Goal: Task Accomplishment & Management: Manage account settings

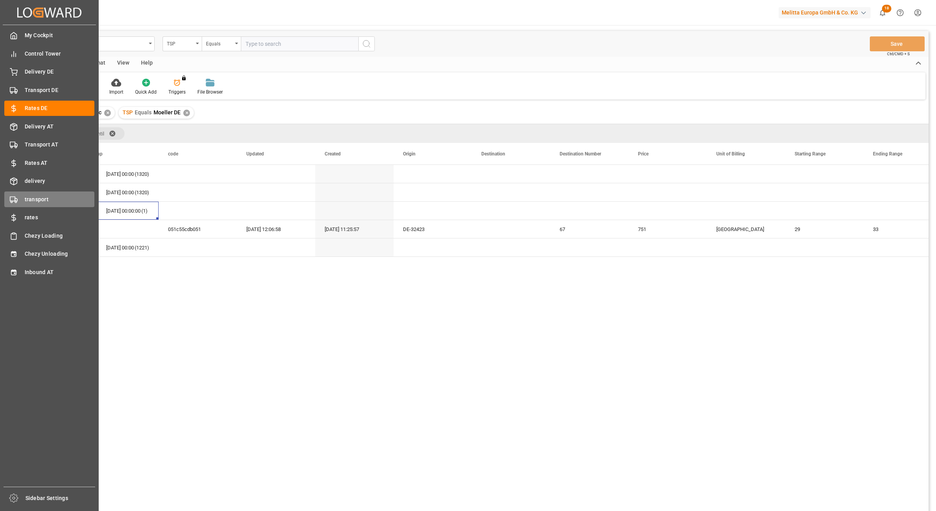
click at [62, 198] on span "transport" at bounding box center [60, 200] width 70 height 8
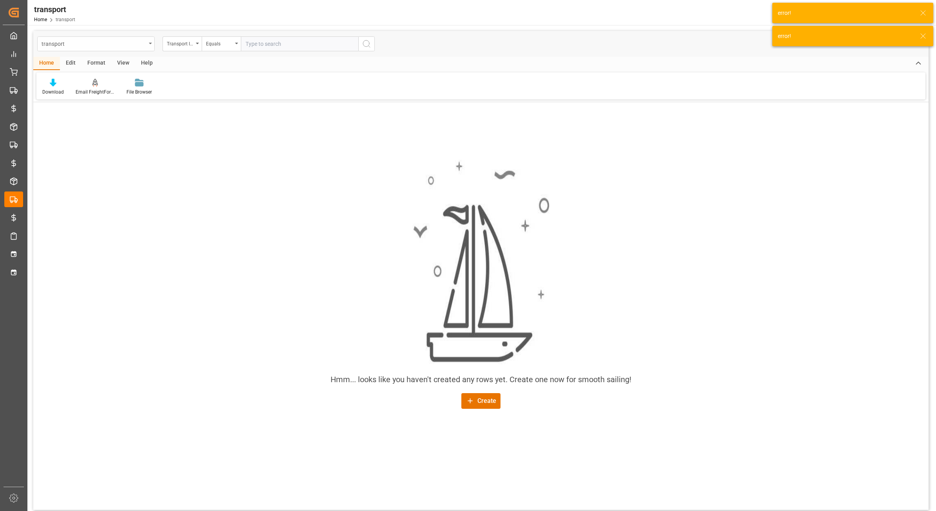
click at [114, 45] on div "transport" at bounding box center [94, 43] width 105 height 10
click at [326, 46] on input "text" at bounding box center [300, 43] width 118 height 15
click at [333, 42] on input "text" at bounding box center [300, 43] width 118 height 15
paste input "80002640"
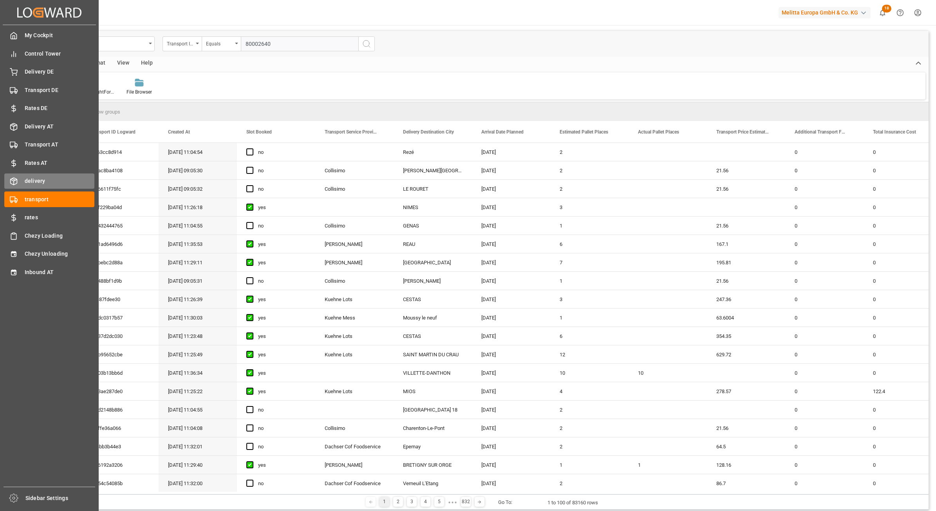
type input "80002640"
click at [29, 176] on div "delivery delivery" at bounding box center [49, 181] width 90 height 15
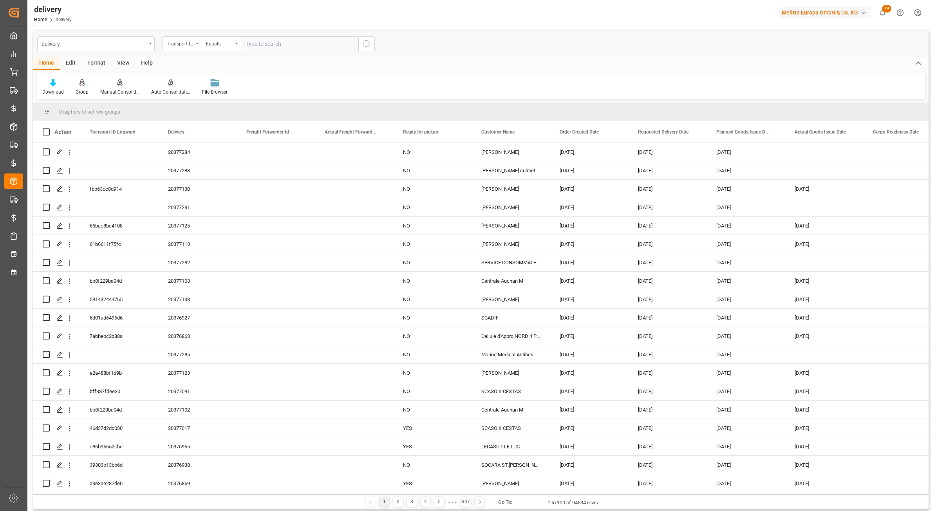
click at [306, 46] on input "text" at bounding box center [300, 43] width 118 height 15
paste input "80002640"
type input "80002640"
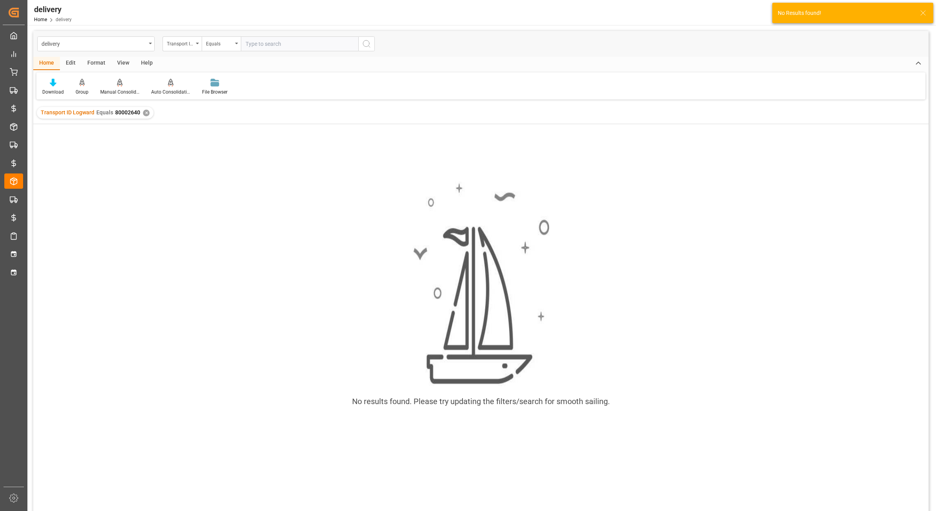
click at [297, 42] on input "text" at bounding box center [300, 43] width 118 height 15
click at [143, 116] on div "Transport ID Logward Equals 80002640 ✕" at bounding box center [95, 113] width 117 height 12
click at [146, 116] on div "✕" at bounding box center [146, 113] width 7 height 7
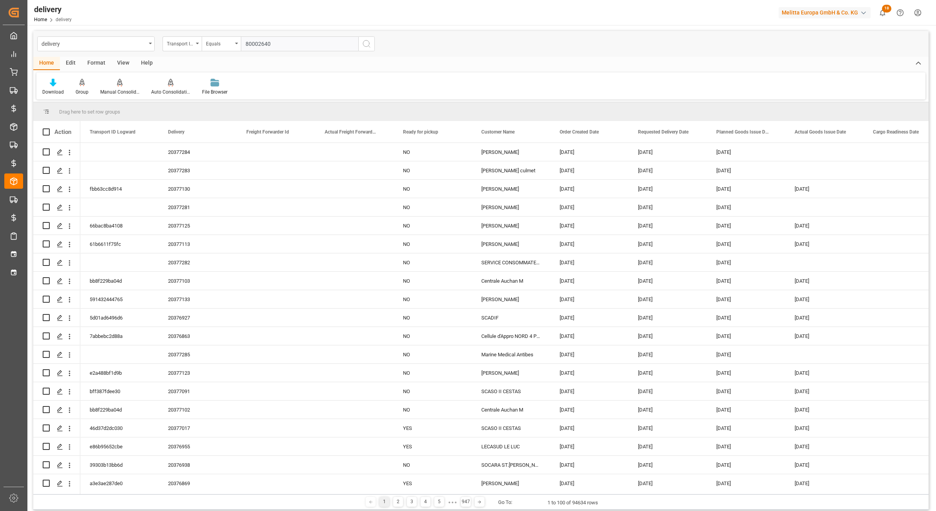
click at [287, 44] on input "80002640" at bounding box center [300, 43] width 118 height 15
type input "80002640"
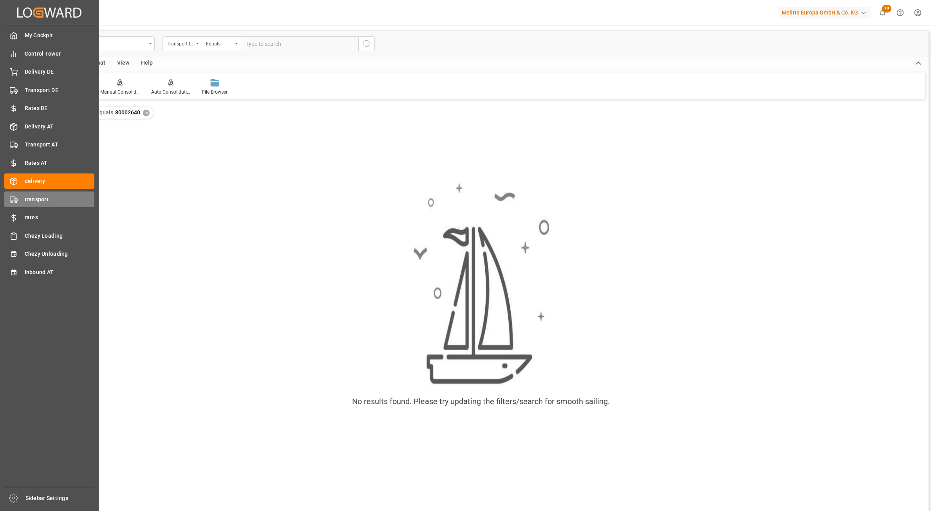
click at [40, 201] on span "transport" at bounding box center [60, 200] width 70 height 8
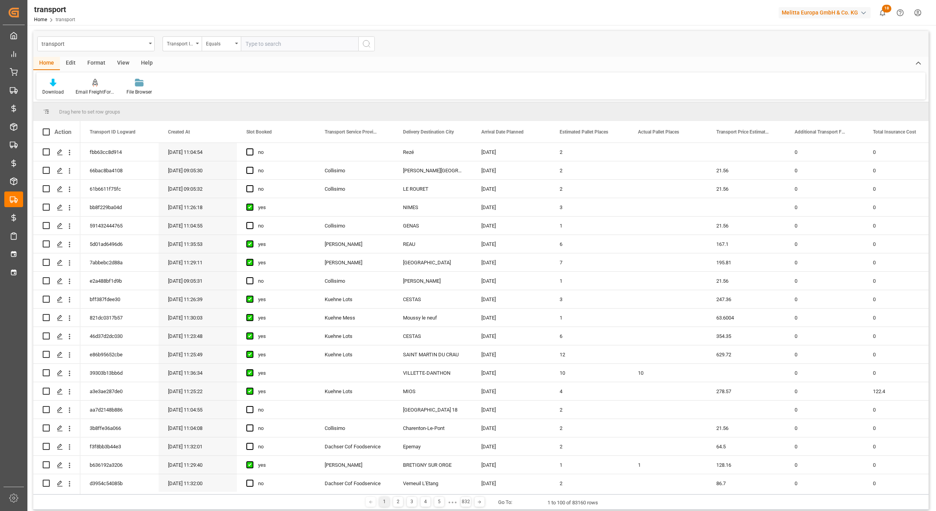
click at [275, 42] on input "text" at bounding box center [300, 43] width 118 height 15
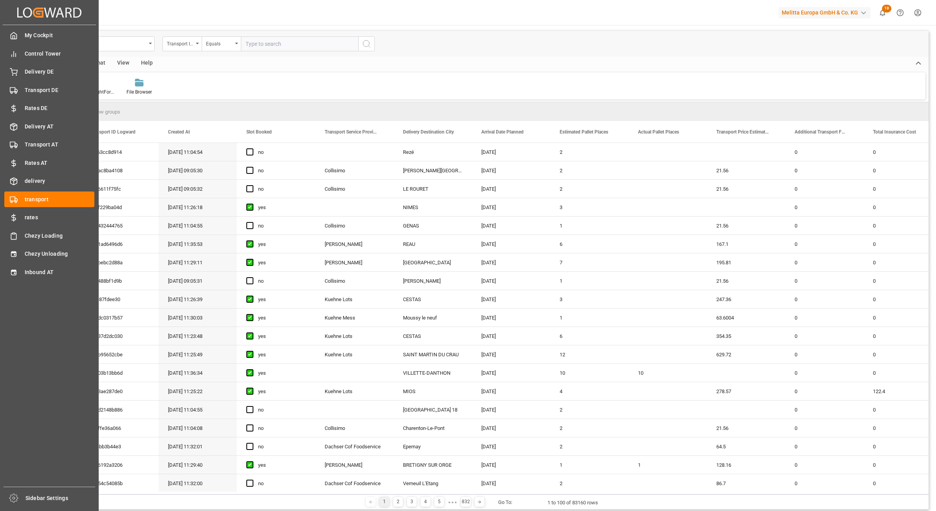
drag, startPoint x: 43, startPoint y: 182, endPoint x: 159, endPoint y: 101, distance: 141.2
click at [43, 182] on span "delivery" at bounding box center [60, 181] width 70 height 8
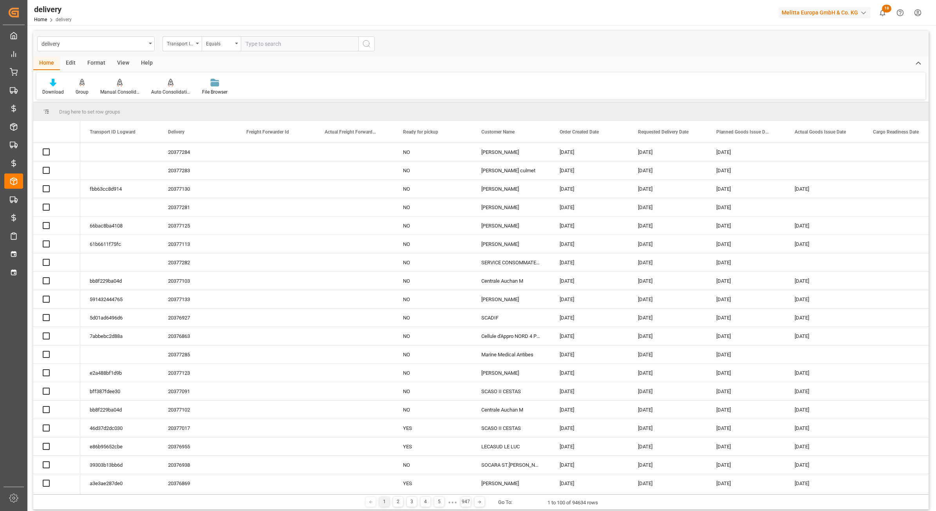
click at [277, 43] on input "text" at bounding box center [300, 43] width 118 height 15
paste input "80002640"
type input "80002640"
click at [194, 46] on div "Transport ID Logward" at bounding box center [182, 43] width 39 height 15
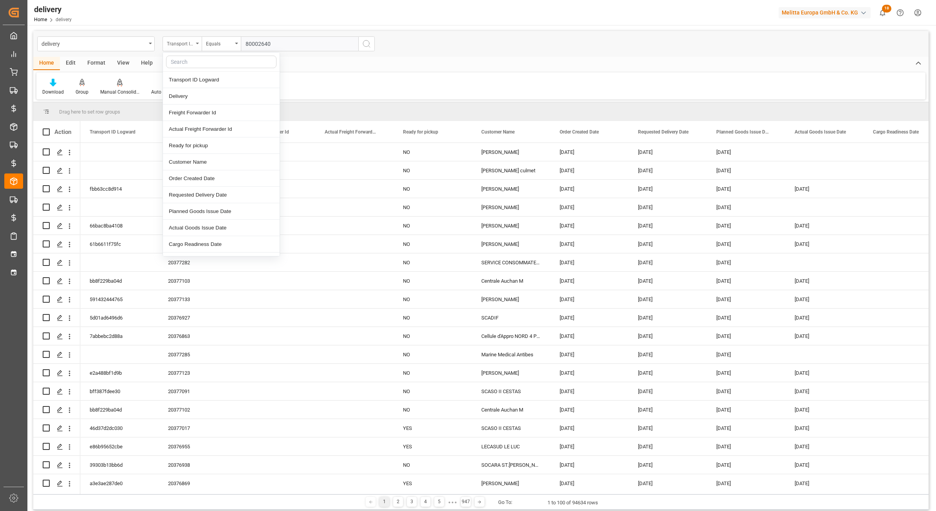
click at [194, 46] on div "Transport ID Logward" at bounding box center [182, 43] width 39 height 15
click at [372, 44] on button "search button" at bounding box center [367, 43] width 16 height 15
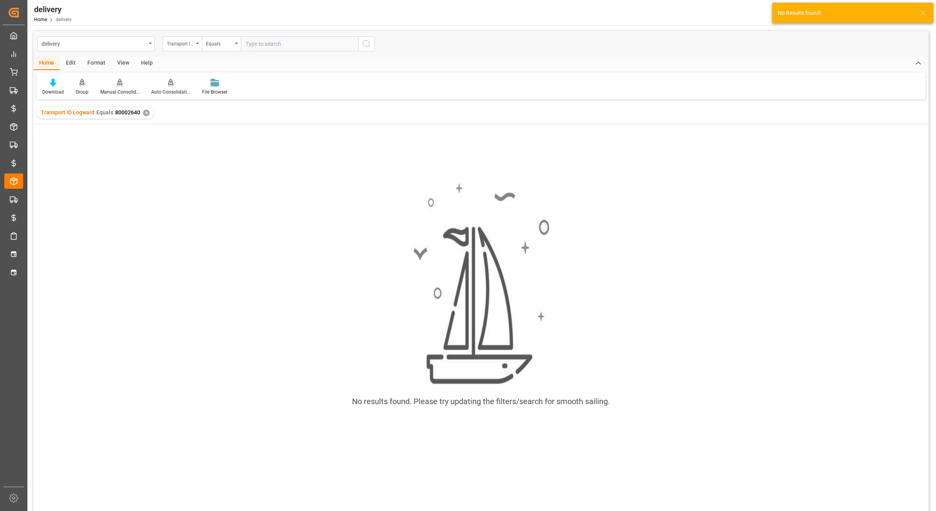
click at [146, 113] on div "✕" at bounding box center [146, 113] width 7 height 7
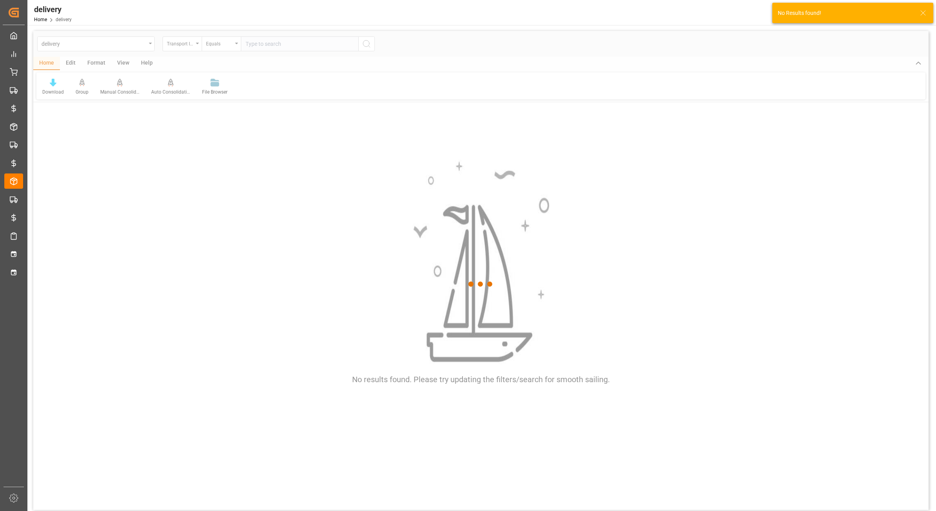
click at [175, 43] on div at bounding box center [481, 284] width 896 height 507
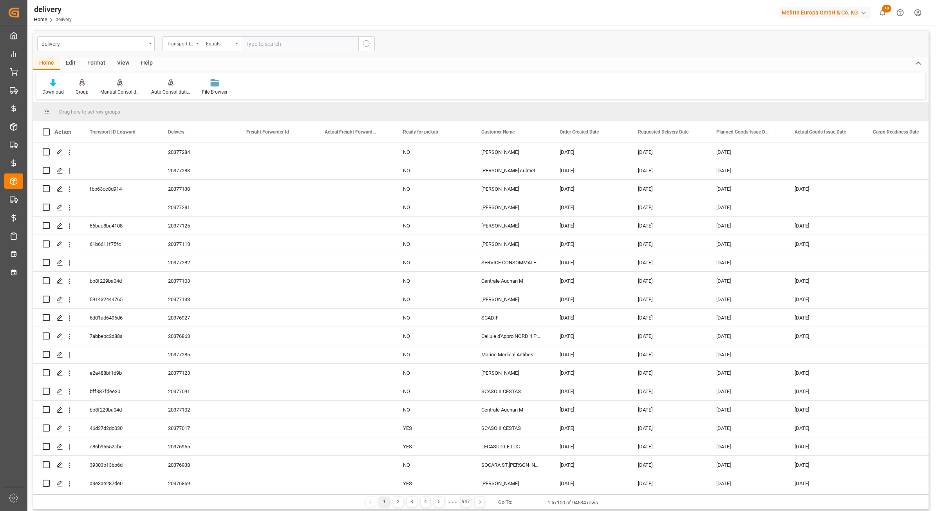
click at [177, 43] on div "Transport ID Logward" at bounding box center [180, 42] width 27 height 9
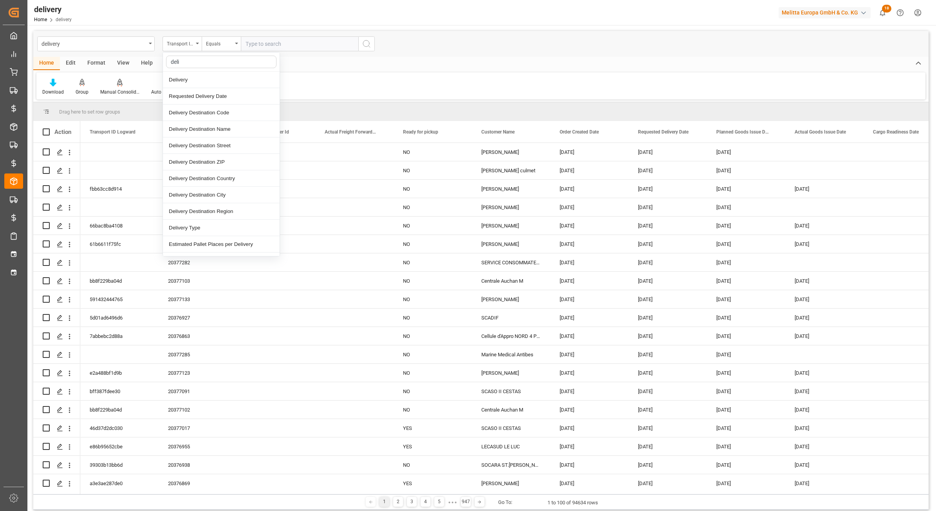
type input "deliv"
click at [204, 80] on div "Delivery" at bounding box center [221, 80] width 117 height 16
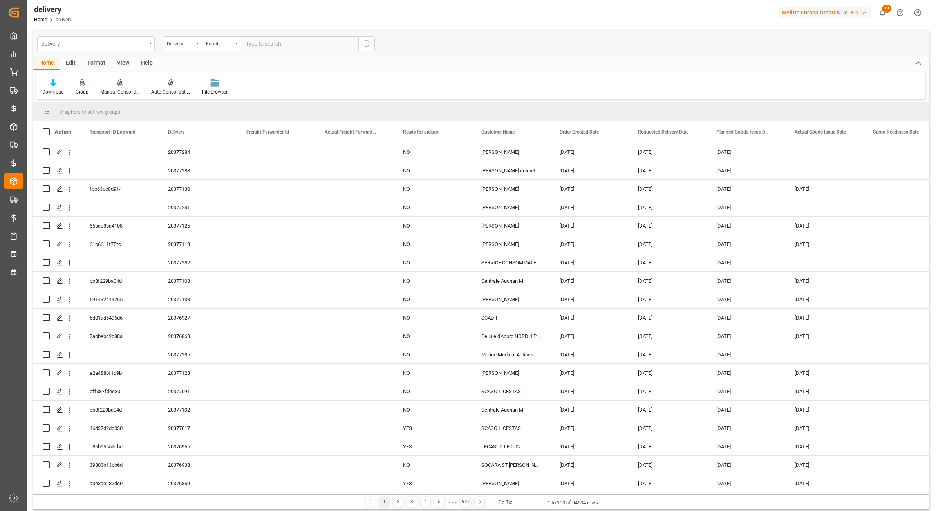
click at [310, 40] on input "text" at bounding box center [300, 43] width 118 height 15
paste input "80002640"
type input "80002640"
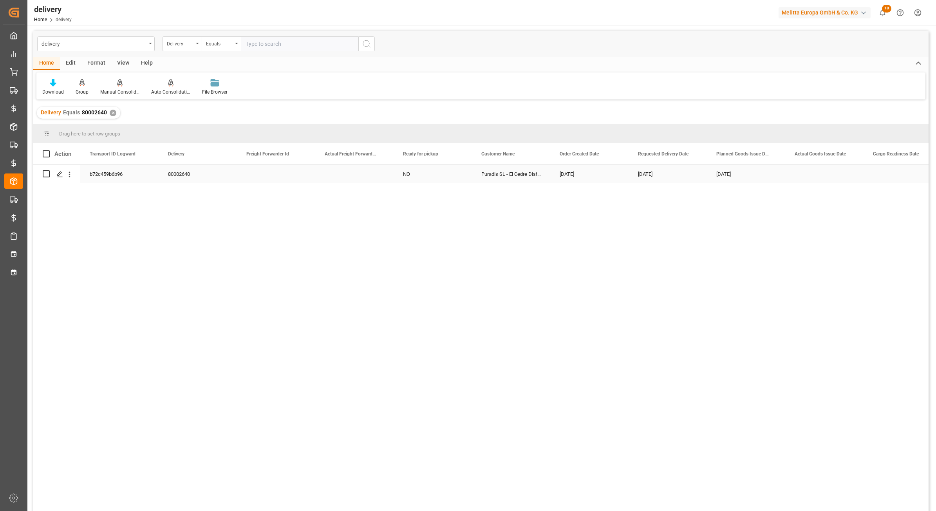
click at [179, 175] on div "80002640" at bounding box center [198, 174] width 78 height 18
click at [61, 172] on polygon "Press SPACE to select this row." at bounding box center [60, 174] width 4 height 4
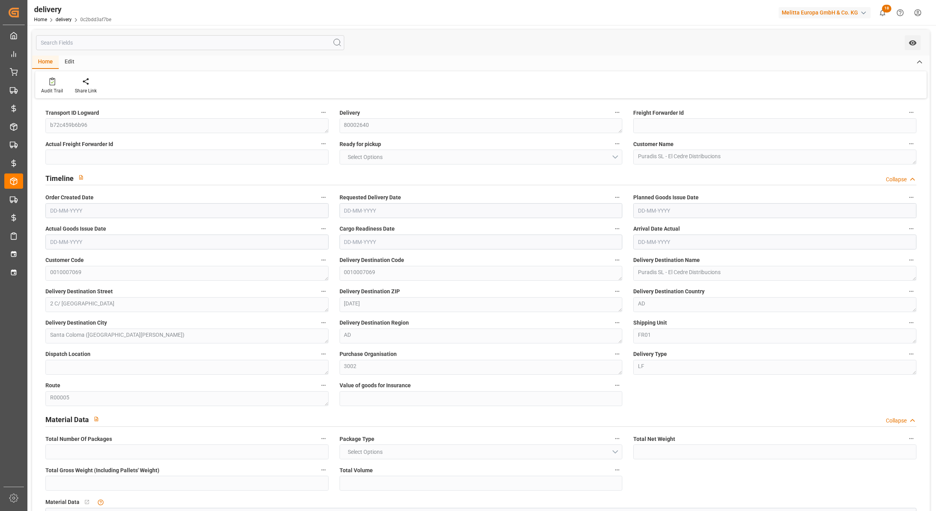
type input "254.756"
type input "318.246"
type input "1020.962"
type input "78"
type input "1"
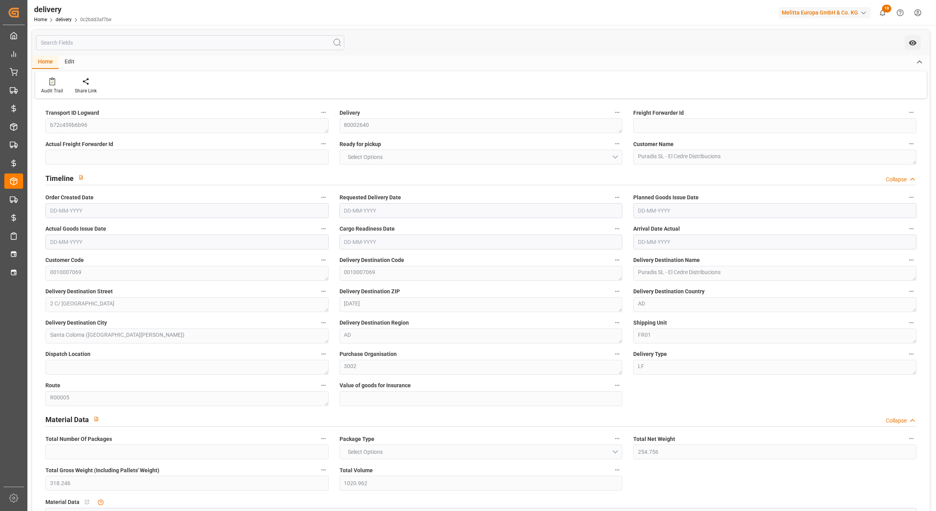
type input "0"
type input "1"
type input "0"
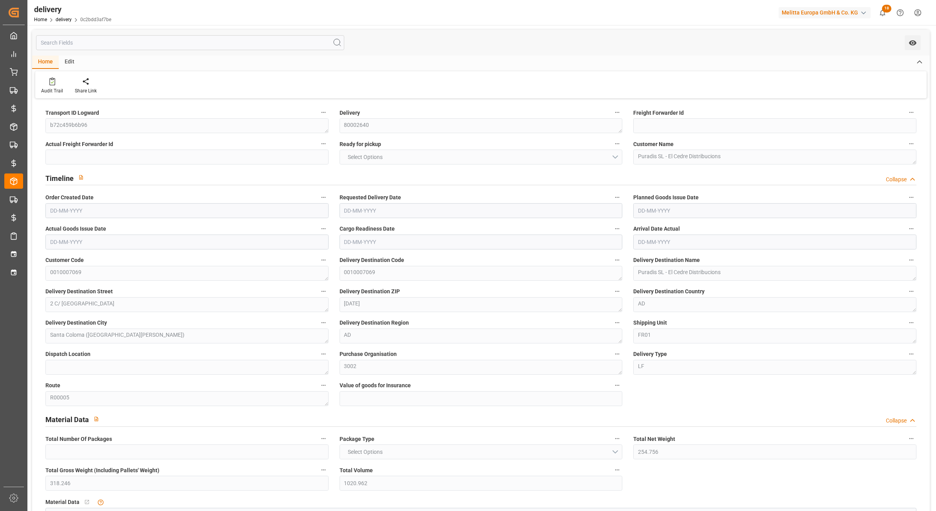
type input "0"
type input "28.08"
type input "1.5"
type input "1.3"
type input "0"
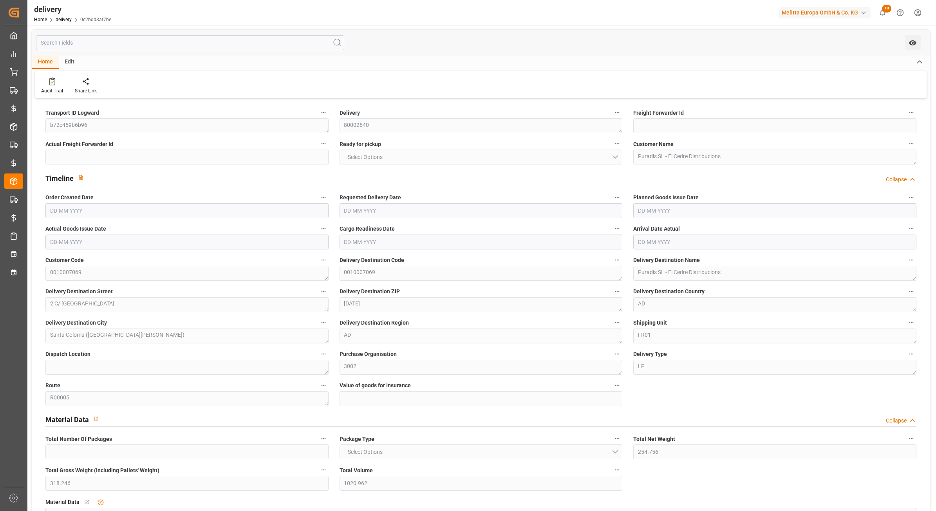
type input "1.5"
type input "294.246"
type input "101"
type input "0"
type input "01-09-2025"
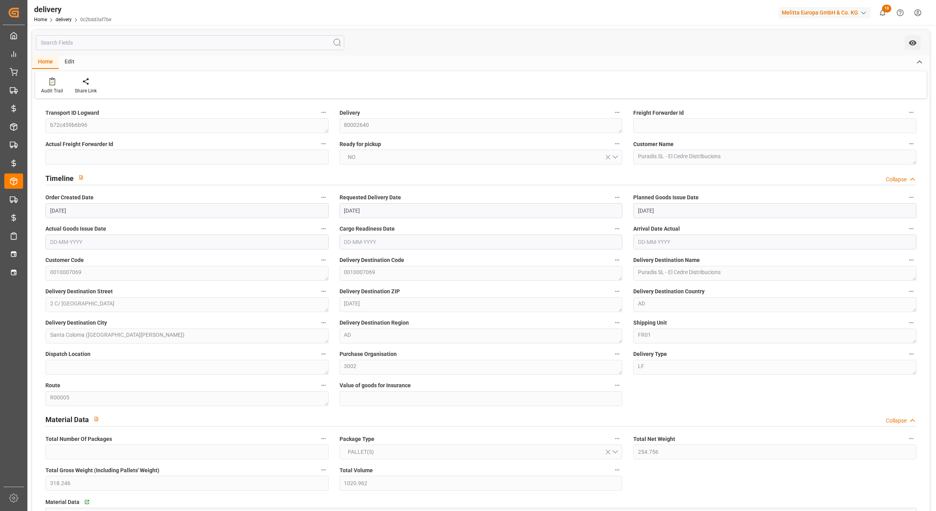
type input "08-09-2025"
type input "01-09-2025"
type input "27-08-2025 01:00"
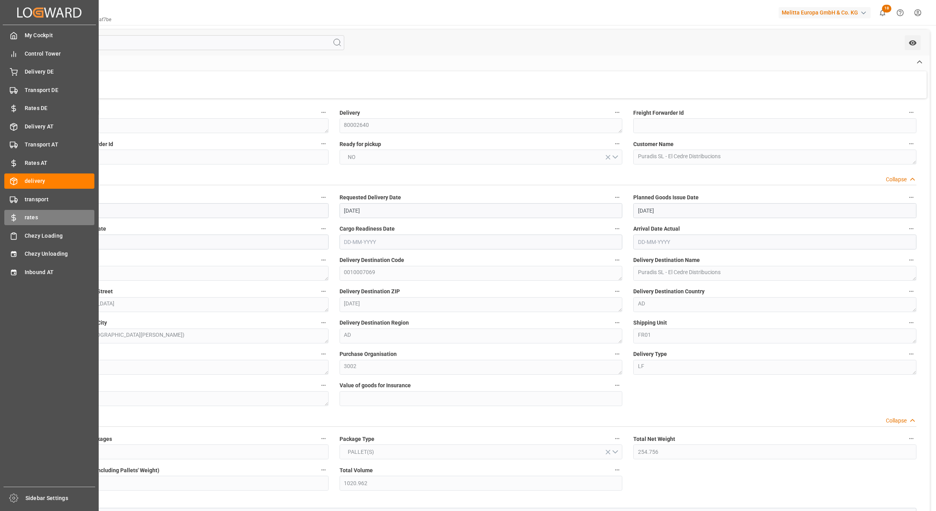
click at [40, 216] on span "rates" at bounding box center [60, 218] width 70 height 8
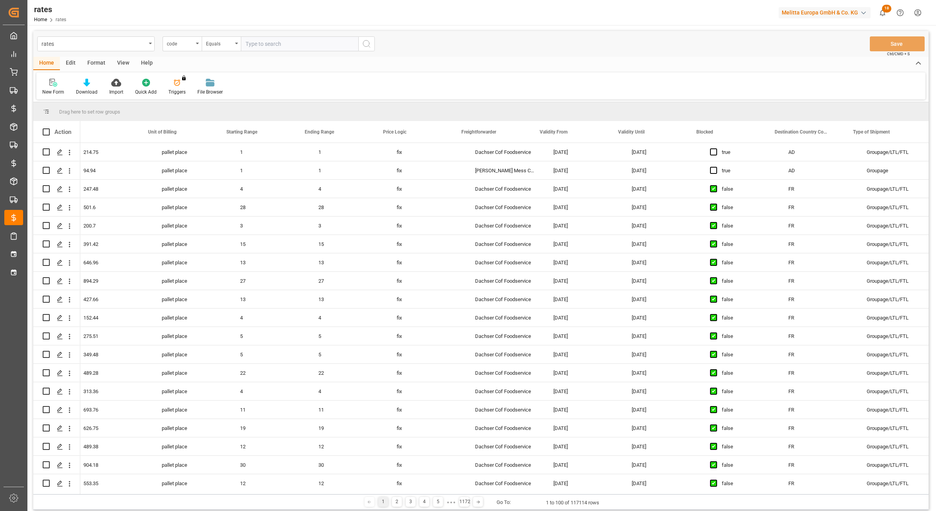
scroll to position [0, 273]
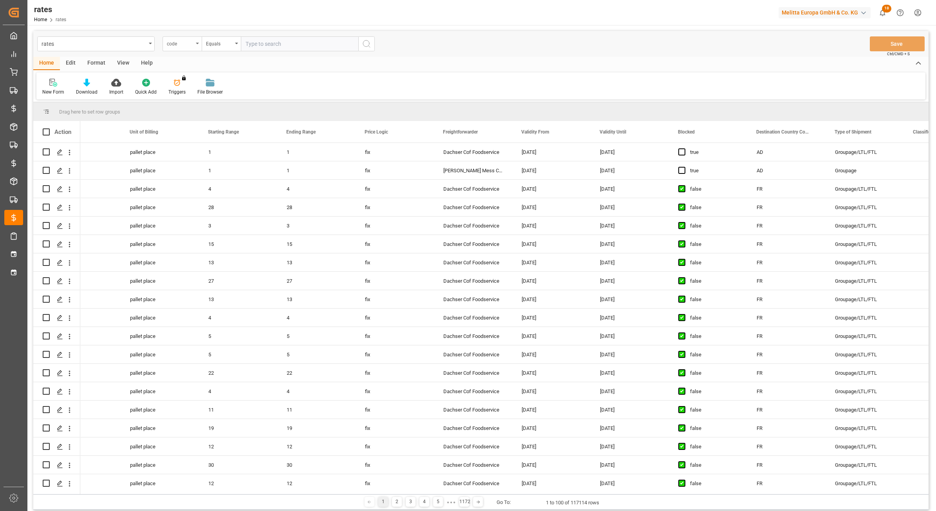
click at [174, 45] on div "code" at bounding box center [180, 42] width 27 height 9
type input "de"
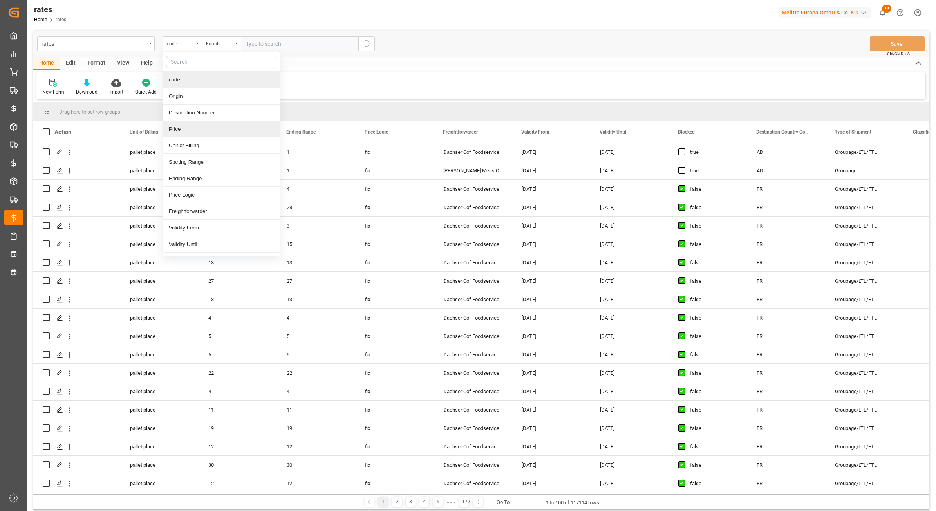
click at [206, 63] on input "text" at bounding box center [221, 62] width 110 height 13
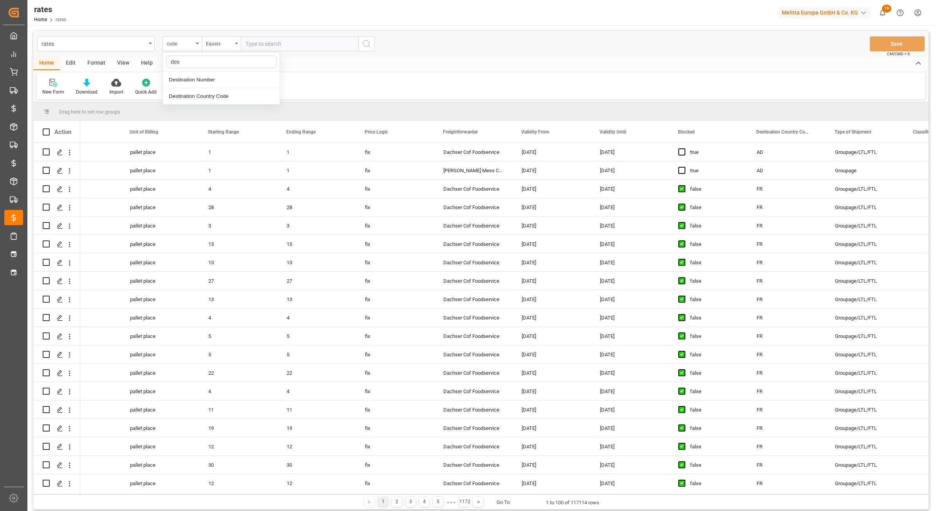
type input "dest"
click at [208, 94] on div "Destination Country Code" at bounding box center [221, 96] width 117 height 16
click at [274, 42] on input "text" at bounding box center [300, 43] width 118 height 15
type input "AD"
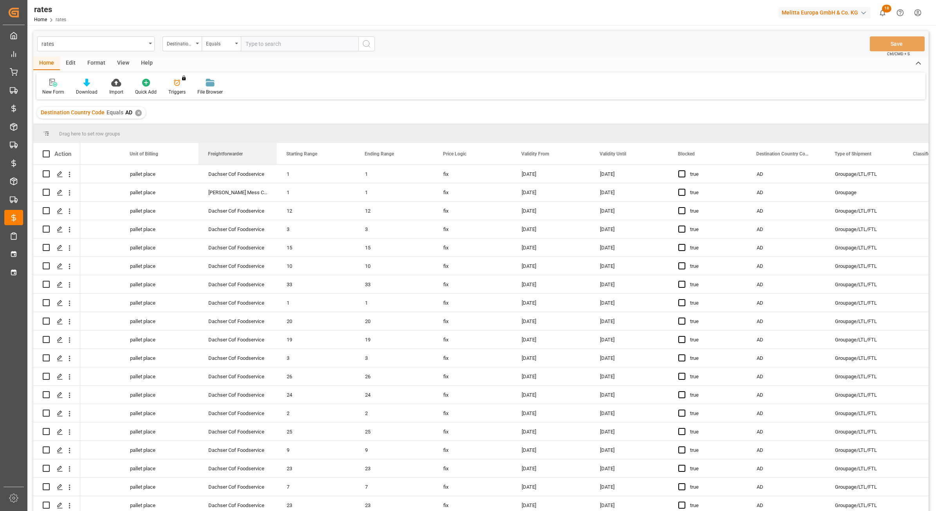
drag, startPoint x: 214, startPoint y: 141, endPoint x: 191, endPoint y: 124, distance: 29.1
click at [191, 124] on div "Drag here to set row groups Drag here to set column labels Action Destination N…" at bounding box center [481, 320] width 896 height 392
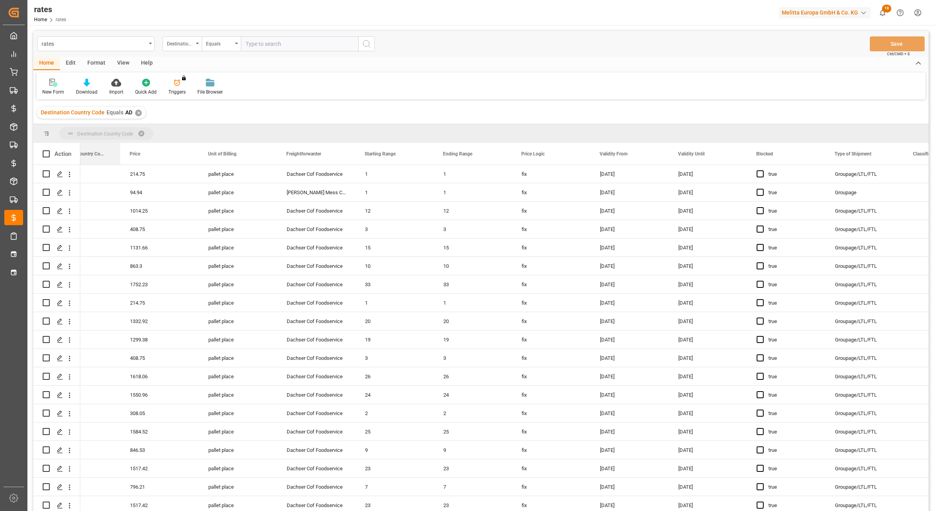
drag, startPoint x: 201, startPoint y: 152, endPoint x: 121, endPoint y: 133, distance: 82.5
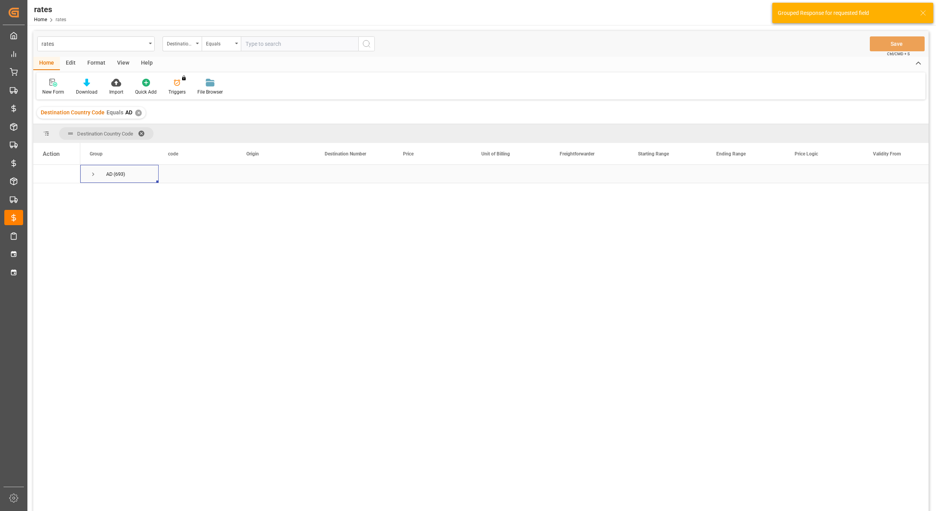
click at [102, 169] on span "AD (693)" at bounding box center [120, 173] width 60 height 17
click at [91, 176] on span "Press SPACE to select this row." at bounding box center [93, 174] width 7 height 7
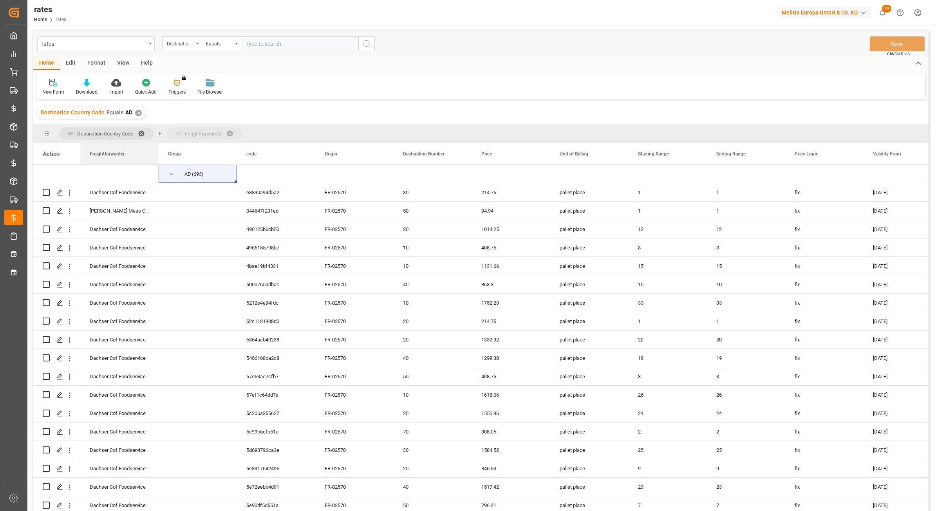
drag, startPoint x: 583, startPoint y: 158, endPoint x: 177, endPoint y: 128, distance: 407.0
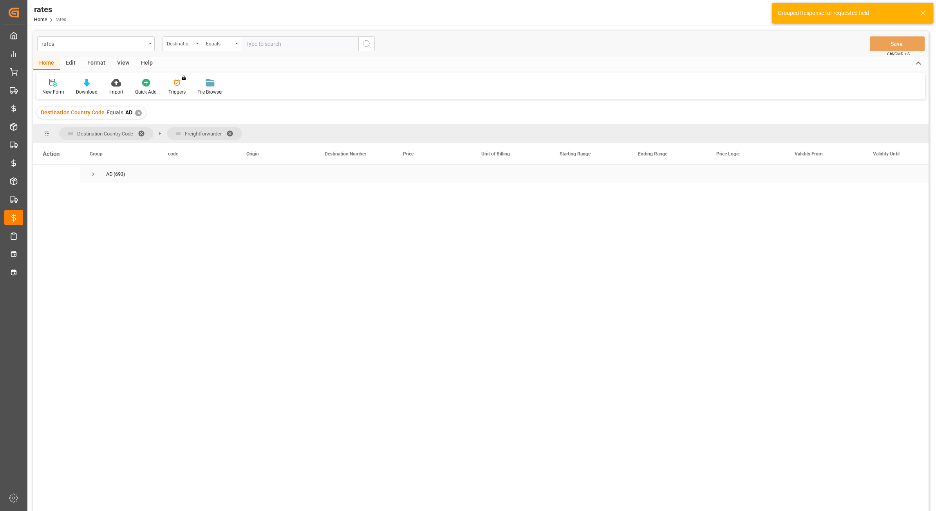
click at [95, 175] on span "Press SPACE to select this row." at bounding box center [93, 174] width 7 height 7
click at [104, 194] on span "Dachser Cof Foodservice (231)" at bounding box center [120, 192] width 60 height 17
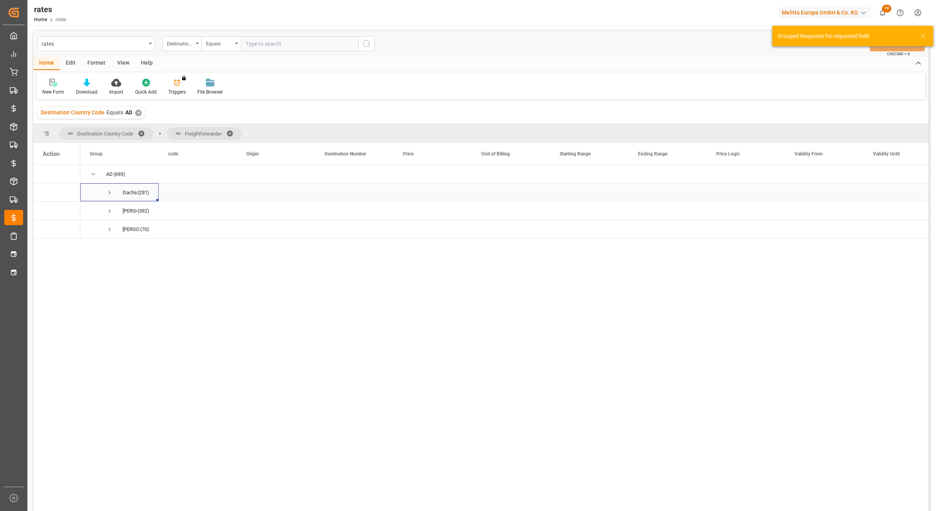
click at [109, 190] on span "Press SPACE to select this row." at bounding box center [109, 192] width 7 height 7
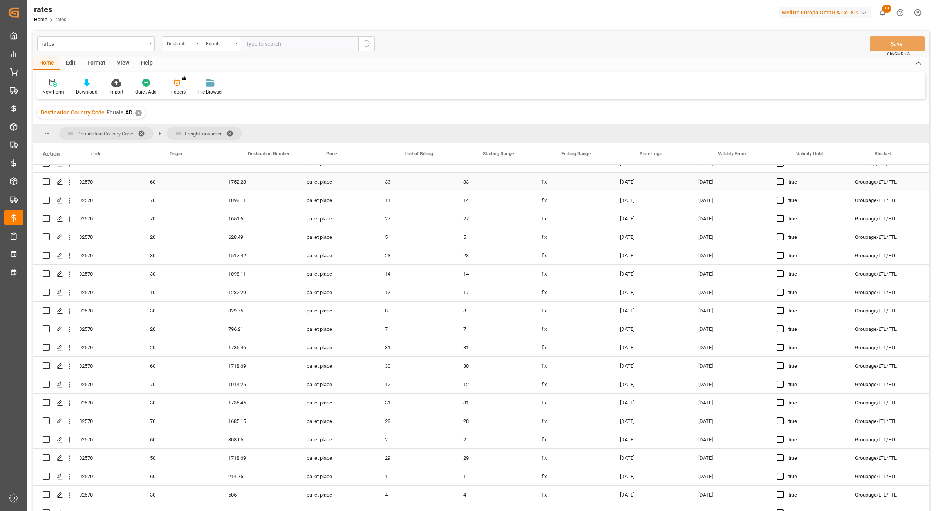
scroll to position [0, 77]
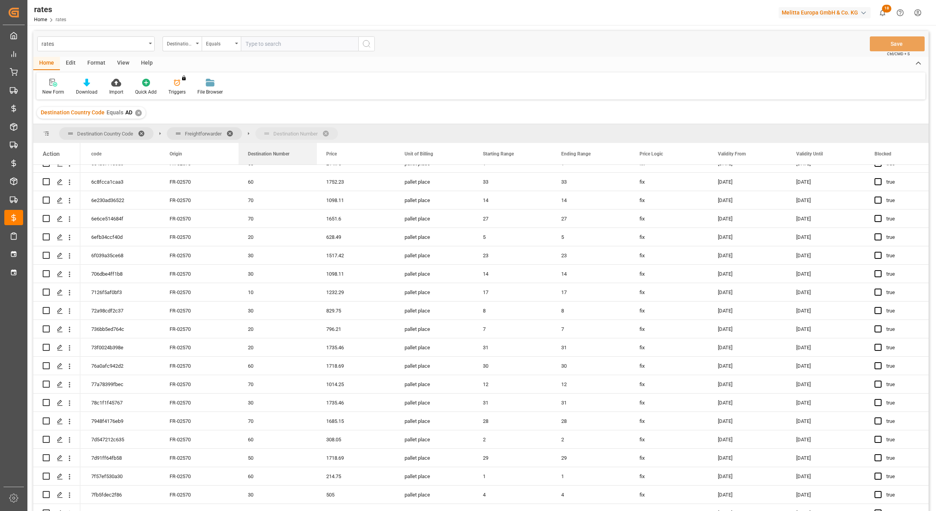
drag, startPoint x: 261, startPoint y: 150, endPoint x: 237, endPoint y: 134, distance: 28.5
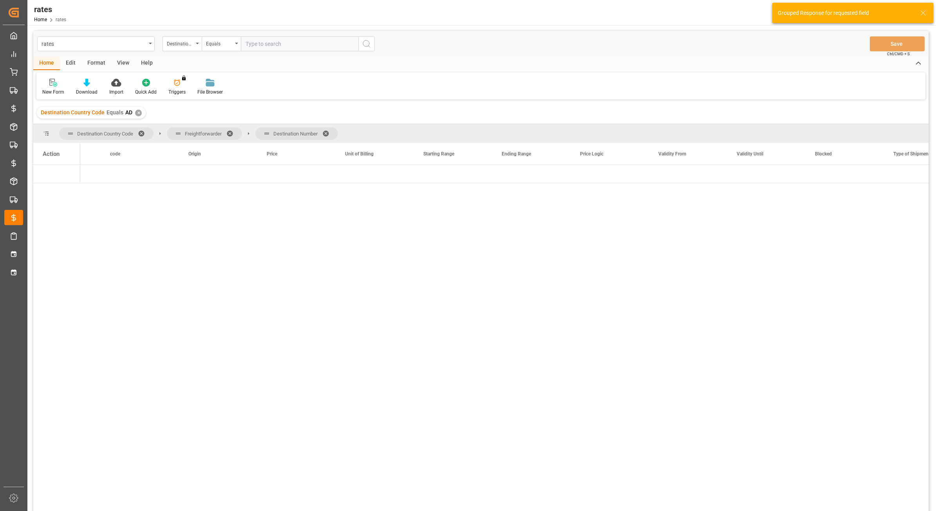
scroll to position [0, 0]
click at [92, 171] on span "Press SPACE to select this row." at bounding box center [93, 174] width 7 height 7
click at [106, 196] on span "Press SPACE to select this row." at bounding box center [109, 192] width 7 height 7
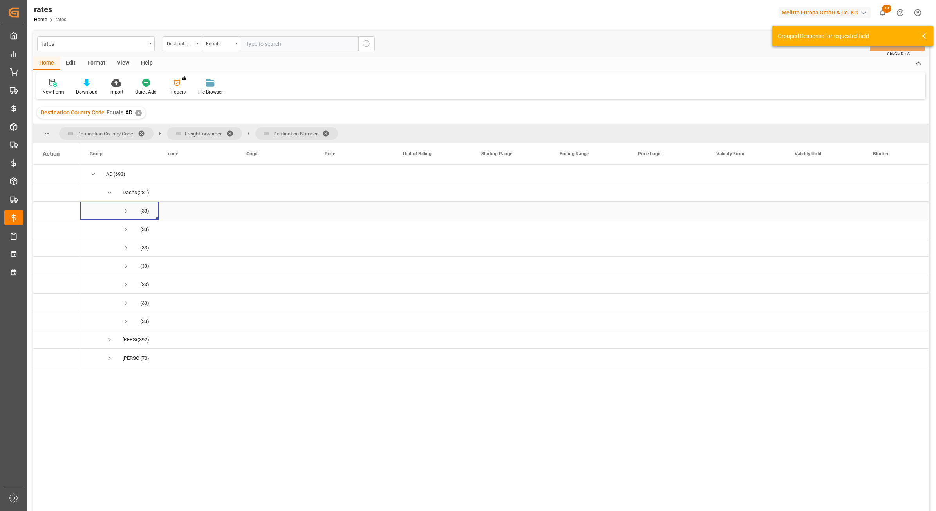
click at [126, 214] on span "Press SPACE to select this row." at bounding box center [126, 211] width 7 height 7
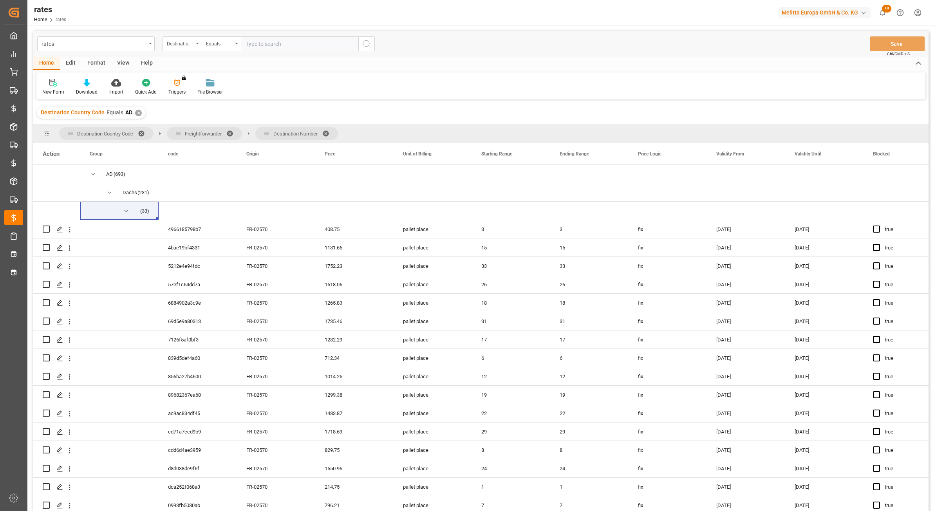
click at [330, 131] on span at bounding box center [328, 133] width 13 height 7
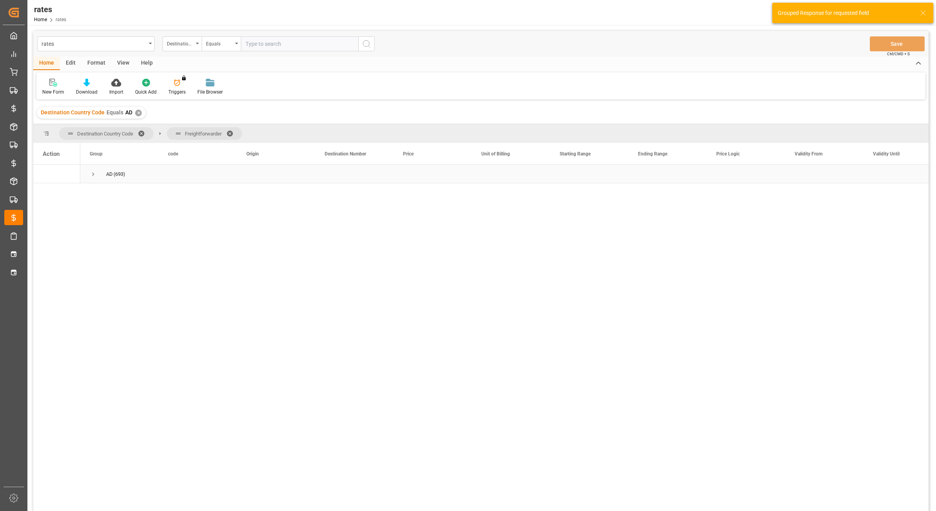
click at [90, 169] on span "Press SPACE to select this row." at bounding box center [93, 174] width 7 height 18
click at [102, 192] on span "Dachser Cof Foodservice (231)" at bounding box center [120, 192] width 60 height 17
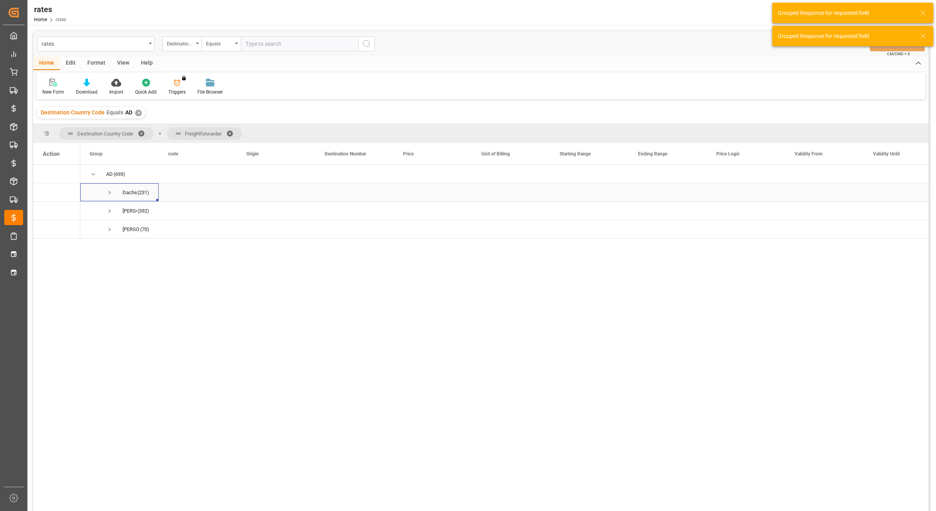
click at [112, 193] on span "Press SPACE to select this row." at bounding box center [109, 192] width 7 height 7
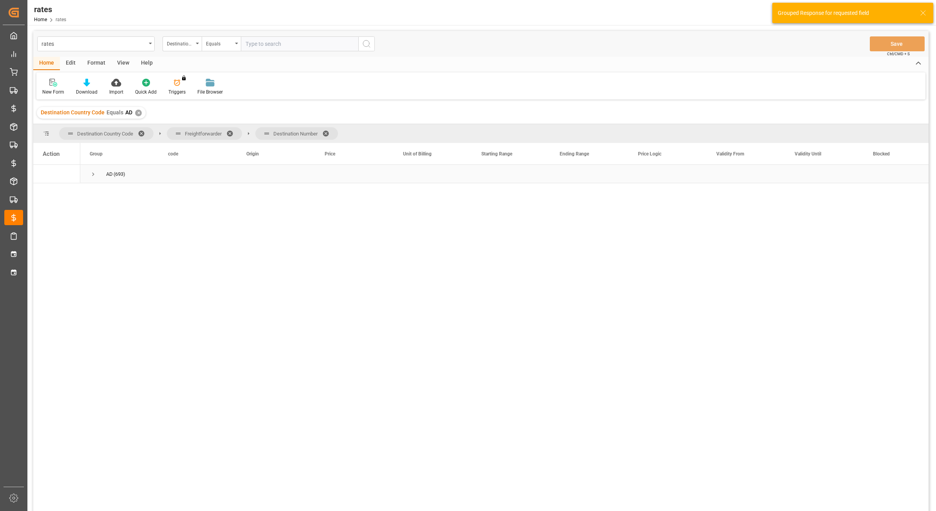
click at [96, 175] on span "Press SPACE to select this row." at bounding box center [93, 174] width 7 height 7
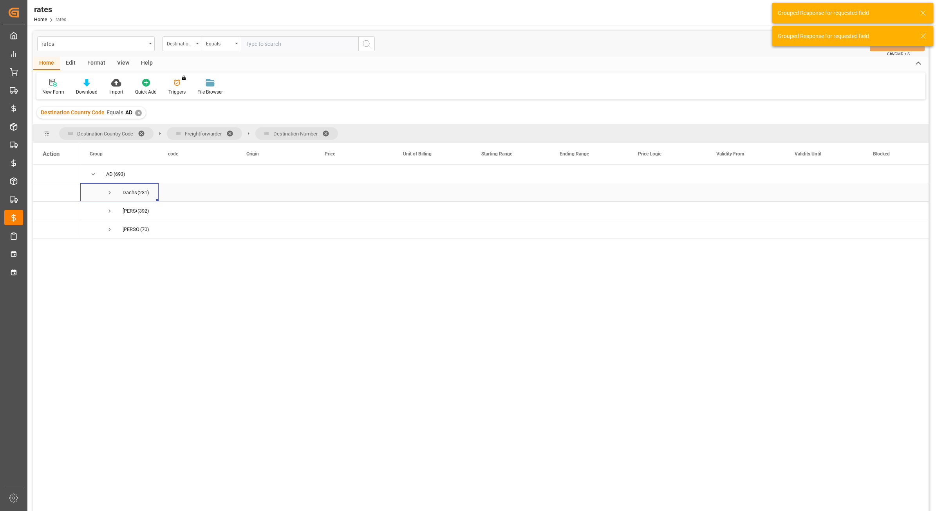
click at [106, 197] on span "Press SPACE to select this row." at bounding box center [109, 193] width 7 height 18
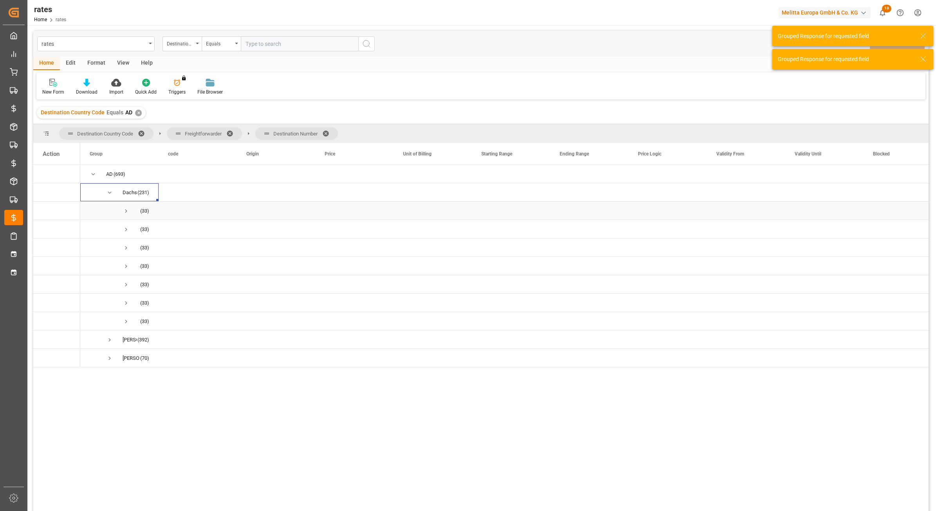
click at [126, 206] on span "Press SPACE to select this row." at bounding box center [126, 211] width 7 height 18
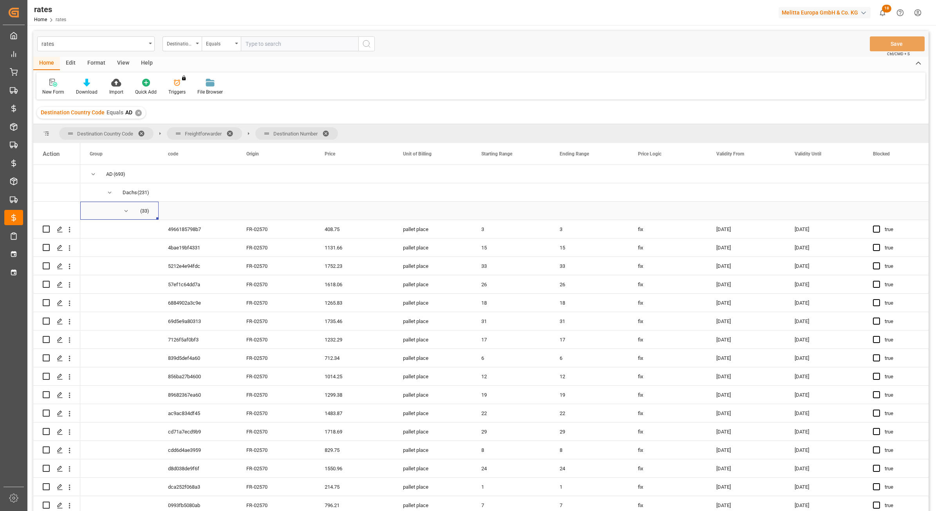
click at [127, 210] on span "Press SPACE to select this row." at bounding box center [126, 211] width 7 height 7
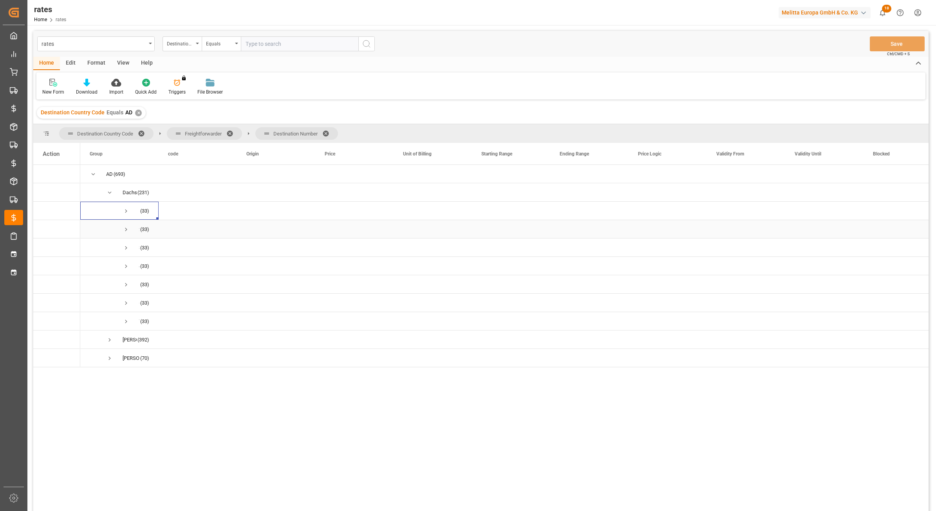
click at [130, 232] on span "20 (33)" at bounding box center [120, 229] width 60 height 17
click at [124, 231] on span "Press SPACE to select this row." at bounding box center [126, 229] width 7 height 7
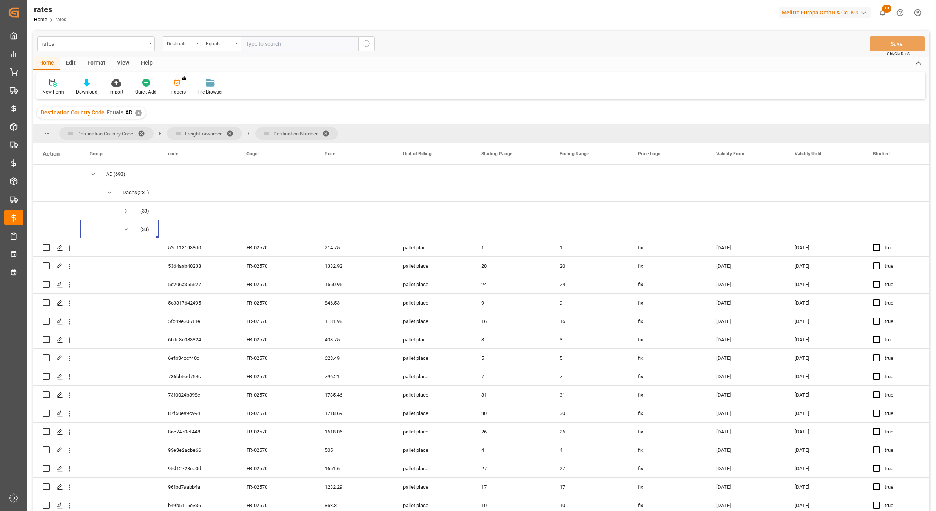
click at [328, 130] on span at bounding box center [328, 133] width 13 height 7
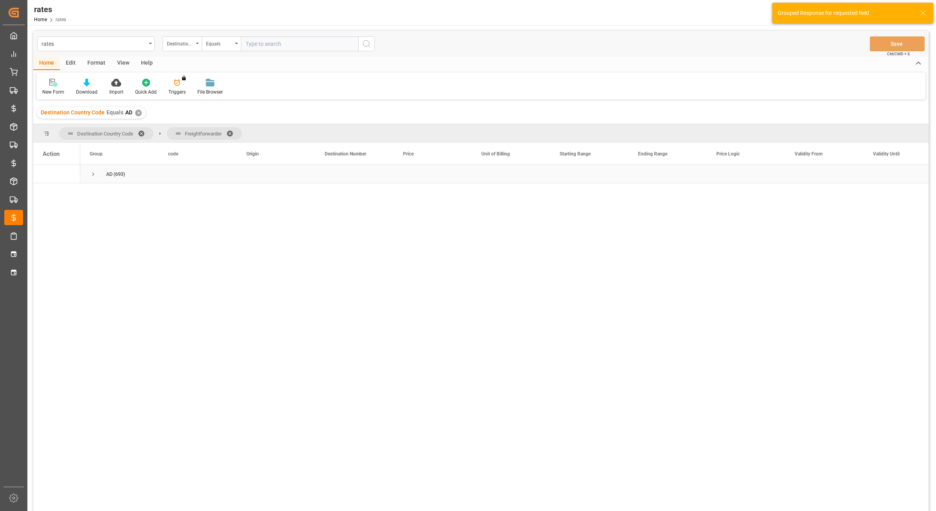
click at [94, 169] on span "Press SPACE to select this row." at bounding box center [93, 174] width 7 height 18
click at [107, 192] on span "Press SPACE to select this row." at bounding box center [109, 192] width 7 height 7
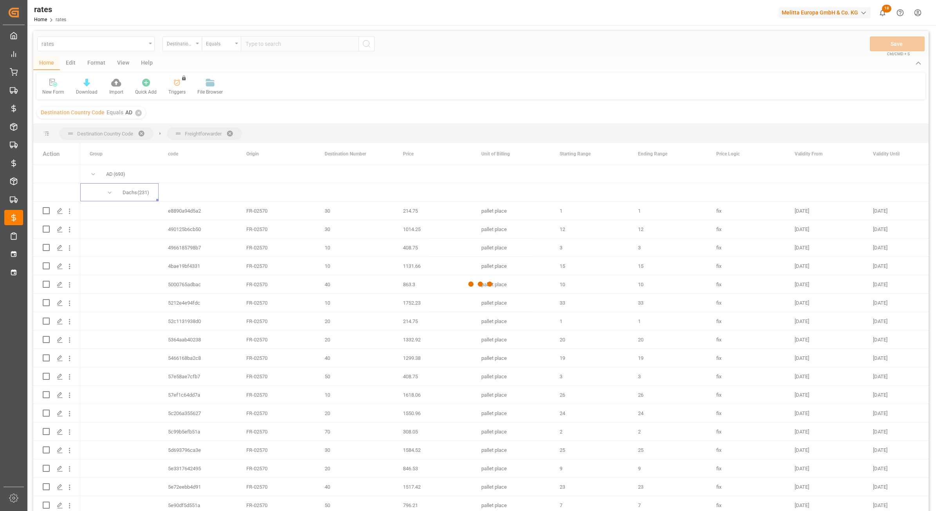
click at [355, 154] on div at bounding box center [481, 284] width 896 height 507
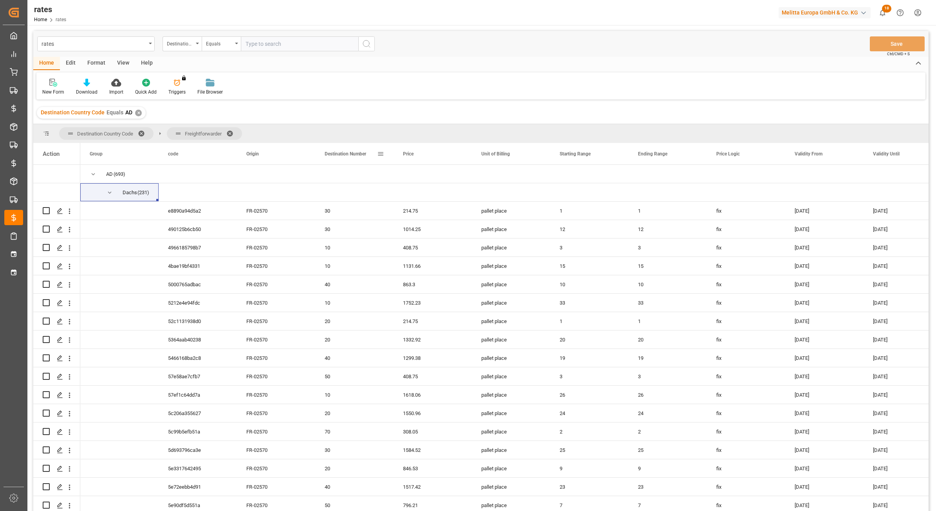
click at [355, 154] on span "Destination Number" at bounding box center [346, 153] width 42 height 5
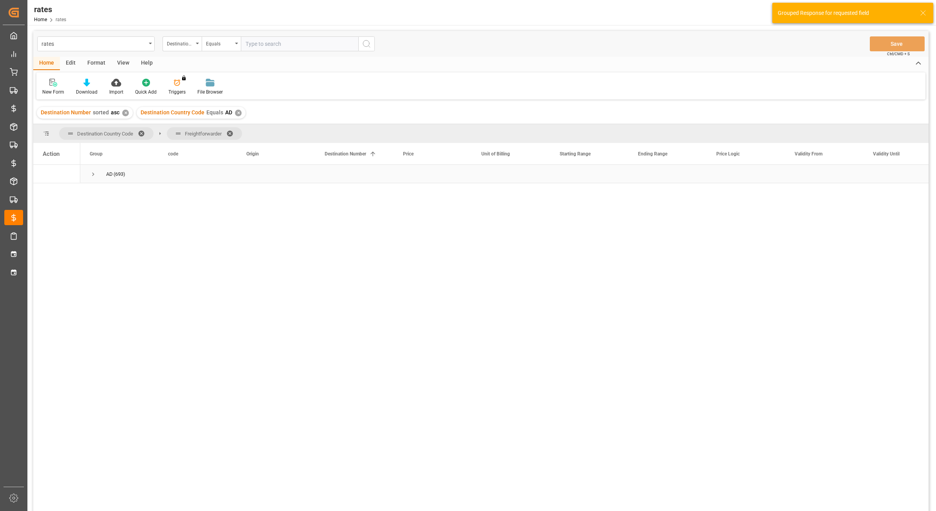
click at [90, 173] on span "Press SPACE to select this row." at bounding box center [93, 174] width 7 height 7
click at [106, 193] on span "Press SPACE to select this row." at bounding box center [109, 192] width 7 height 7
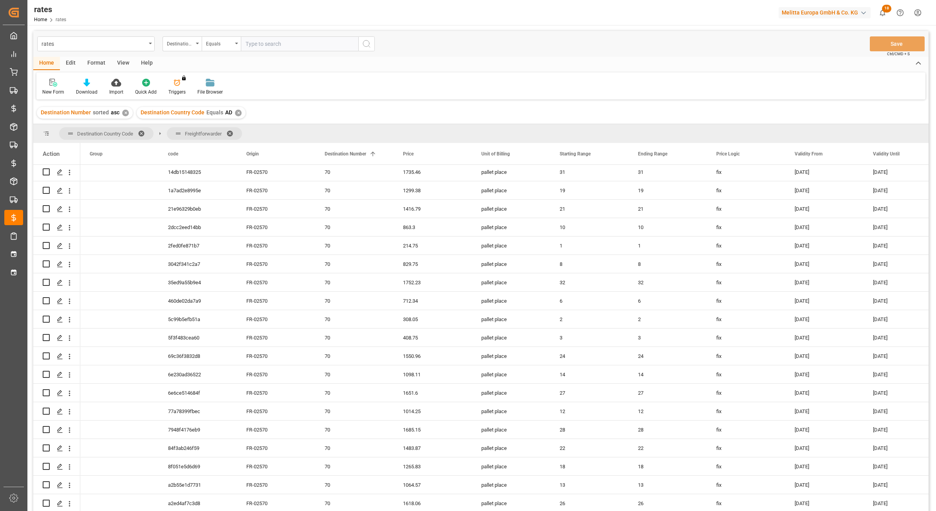
scroll to position [3491, 0]
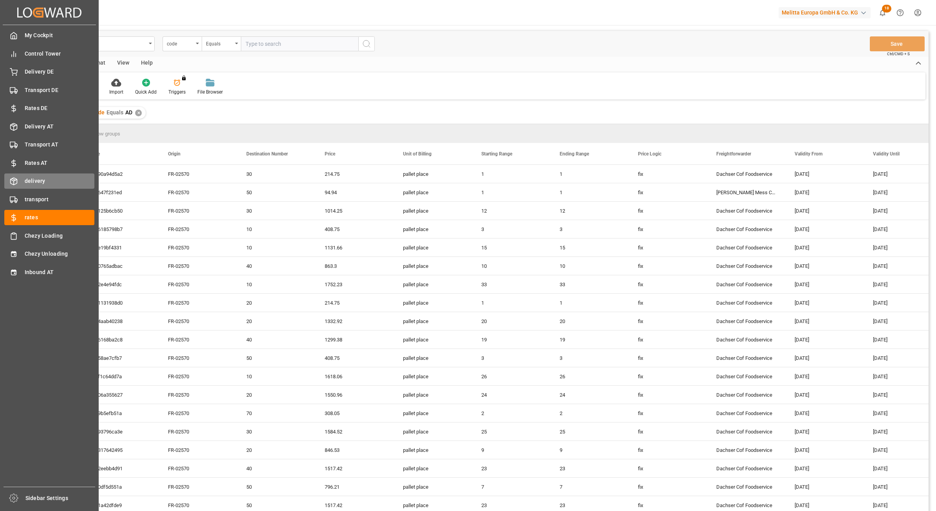
click at [32, 181] on span "delivery" at bounding box center [60, 181] width 70 height 8
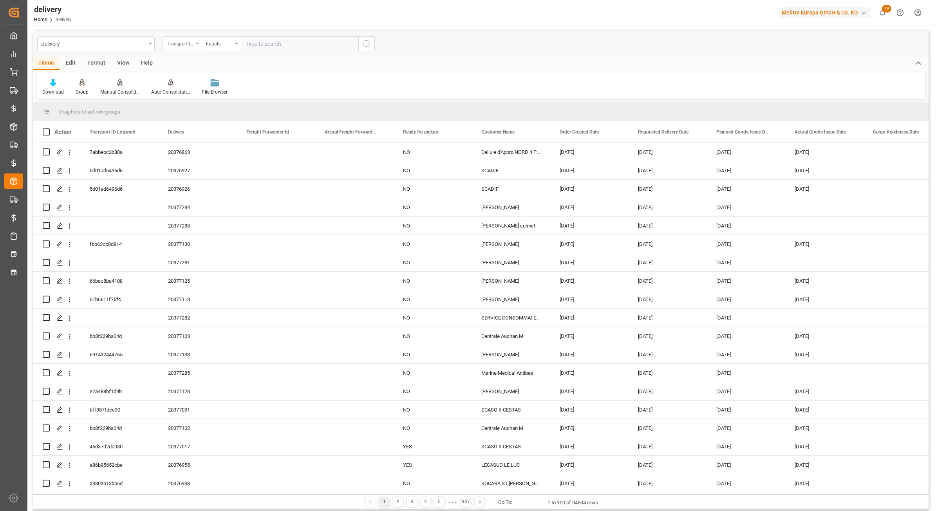
click at [189, 46] on div "Transport ID Logward" at bounding box center [180, 42] width 27 height 9
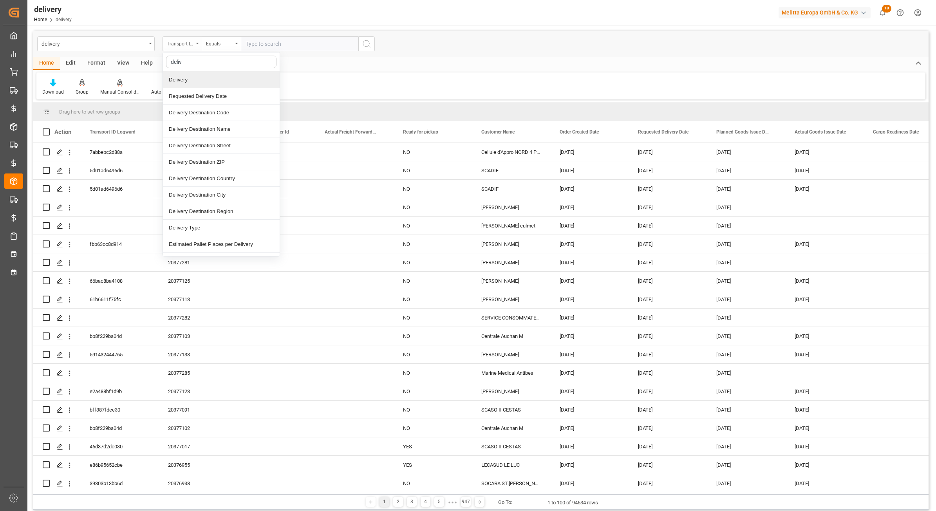
type input "deliv"
click at [195, 95] on div "Delivery" at bounding box center [221, 96] width 117 height 16
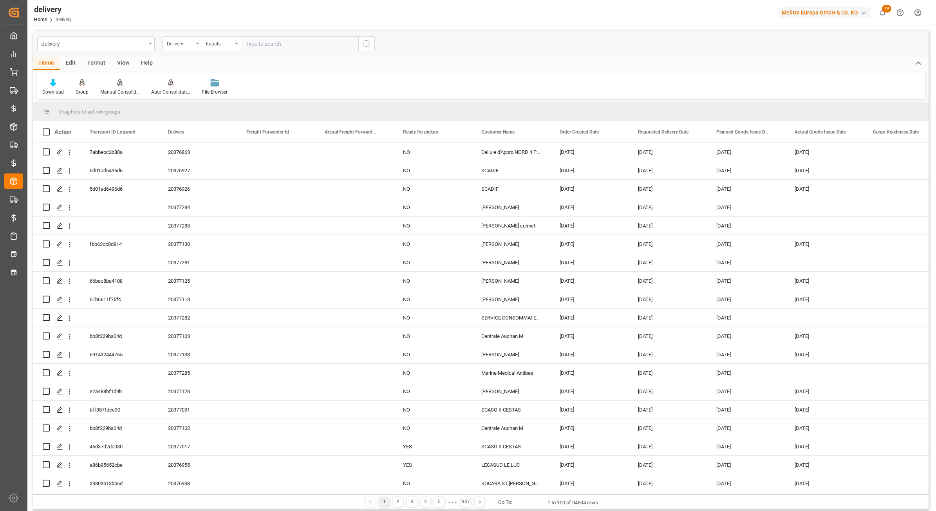
click at [282, 49] on input "text" at bounding box center [300, 43] width 118 height 15
paste input "80002640"
type input "80002640"
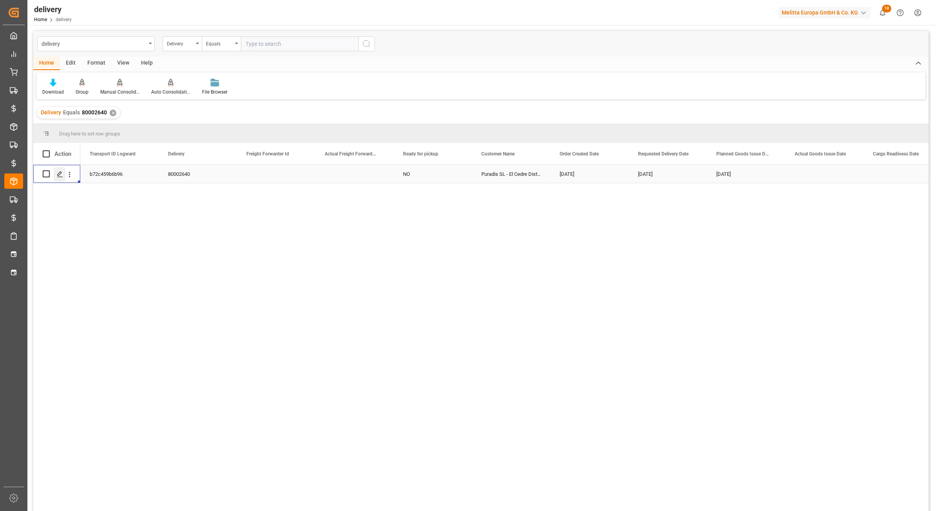
click at [61, 174] on polygon "Press SPACE to select this row." at bounding box center [60, 174] width 4 height 4
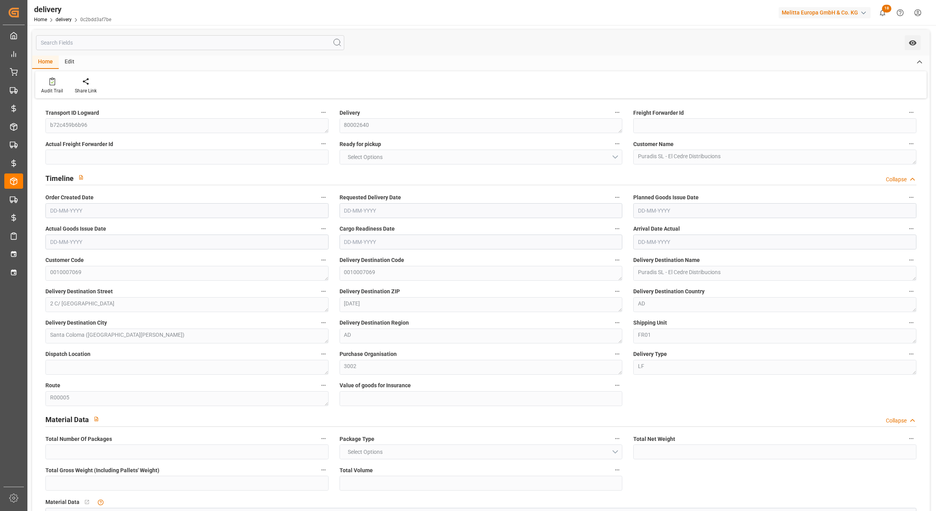
type input "254.756"
type input "318.246"
type input "1020.962"
type input "78"
type input "1"
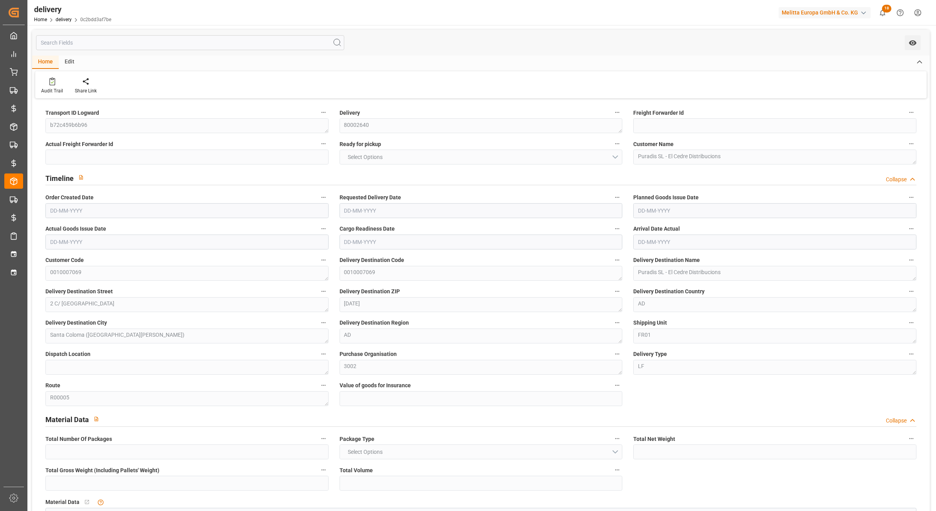
type input "0"
type input "1"
type input "0"
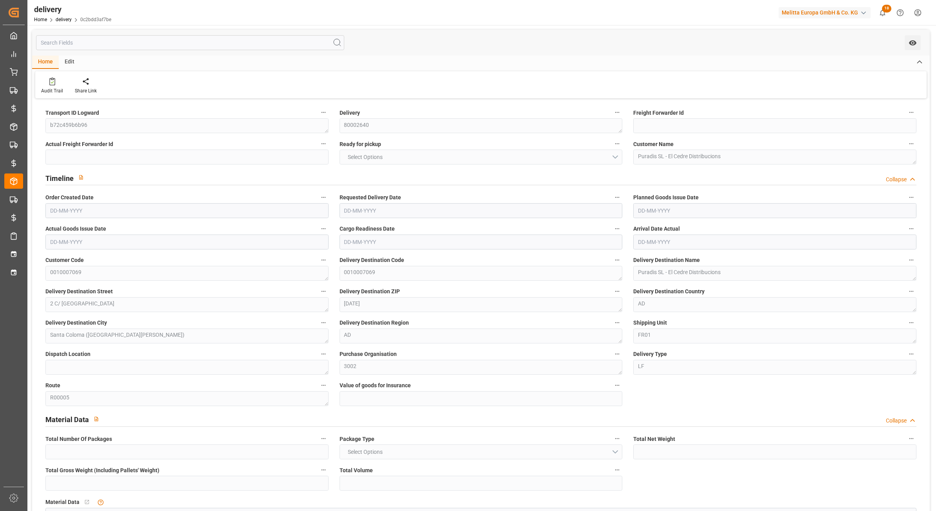
type input "0"
type input "28.08"
type input "1.5"
type input "1.3"
type input "0"
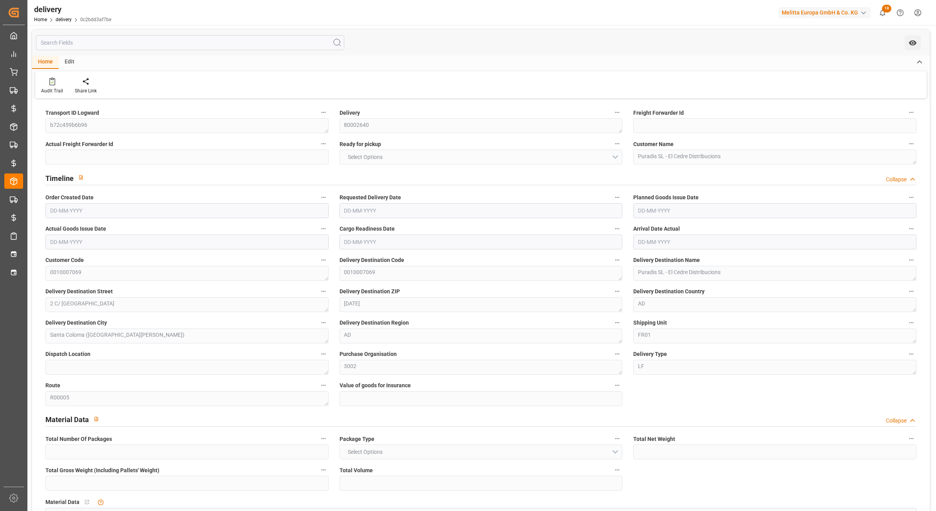
type input "1.5"
type input "294.246"
type input "101"
type input "0"
type input "01-09-2025"
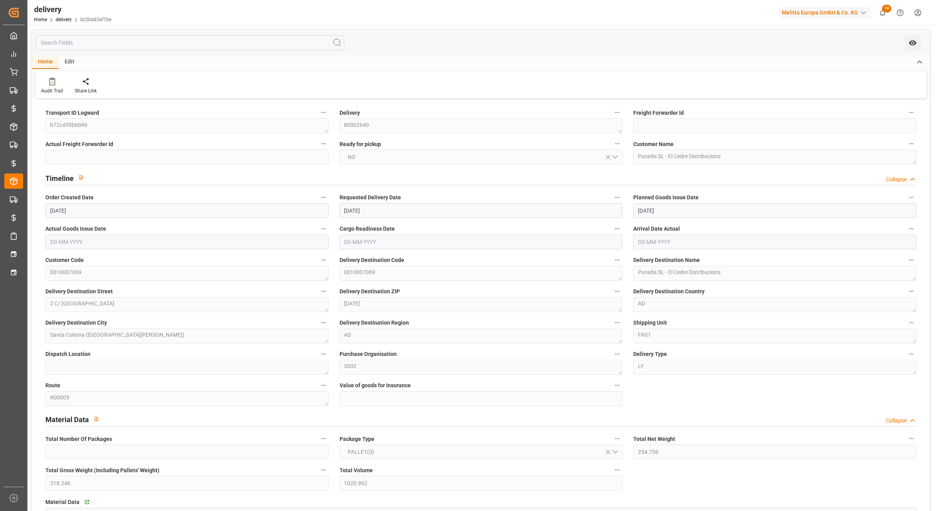
type input "08-09-2025"
type input "01-09-2025"
type input "27-08-2025 01:00"
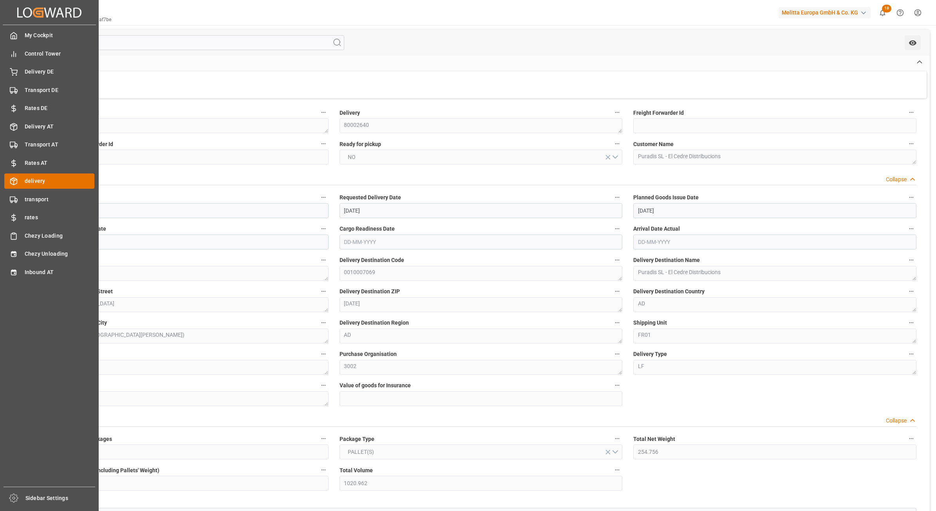
click at [49, 183] on span "delivery" at bounding box center [60, 181] width 70 height 8
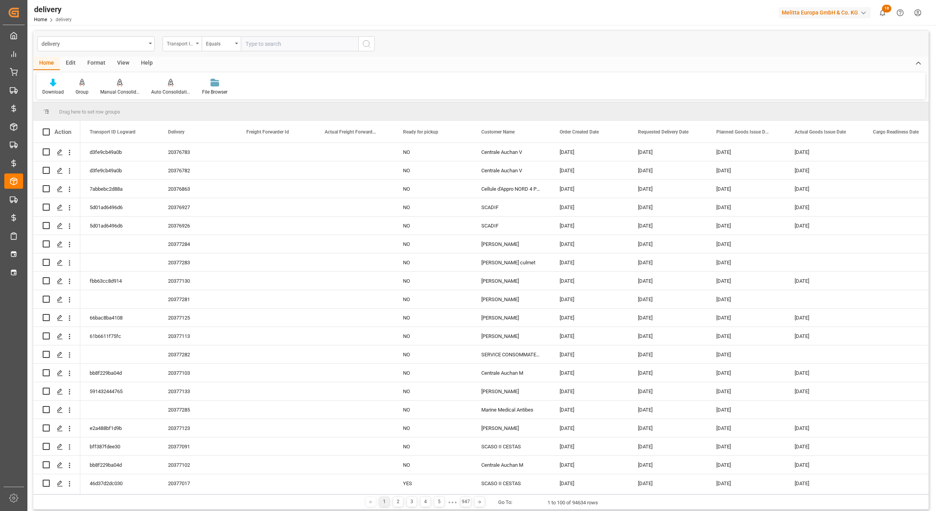
click at [191, 43] on div "Transport ID Logward" at bounding box center [180, 42] width 27 height 9
type input "desti"
click at [220, 149] on div "Delivery Destination Country" at bounding box center [221, 146] width 117 height 16
click at [273, 40] on input "text" at bounding box center [300, 43] width 118 height 15
paste input "AD"
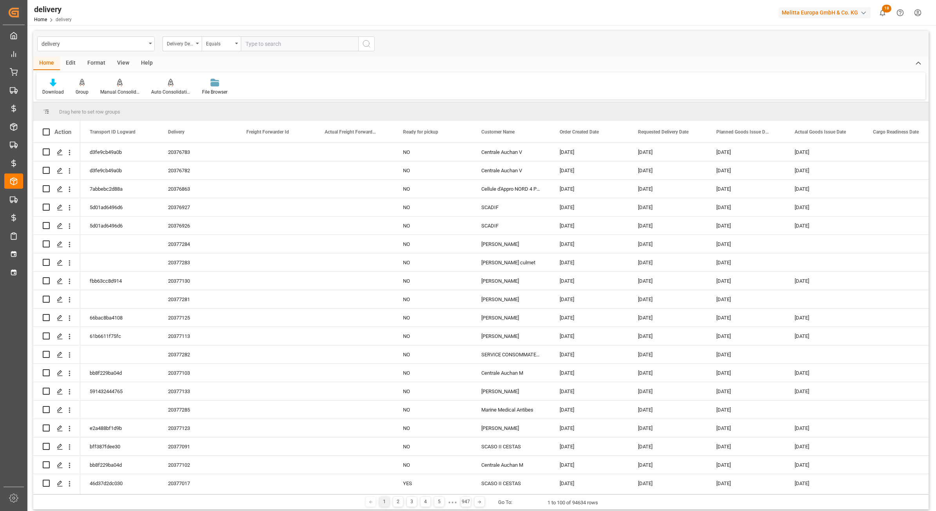
type input "AD"
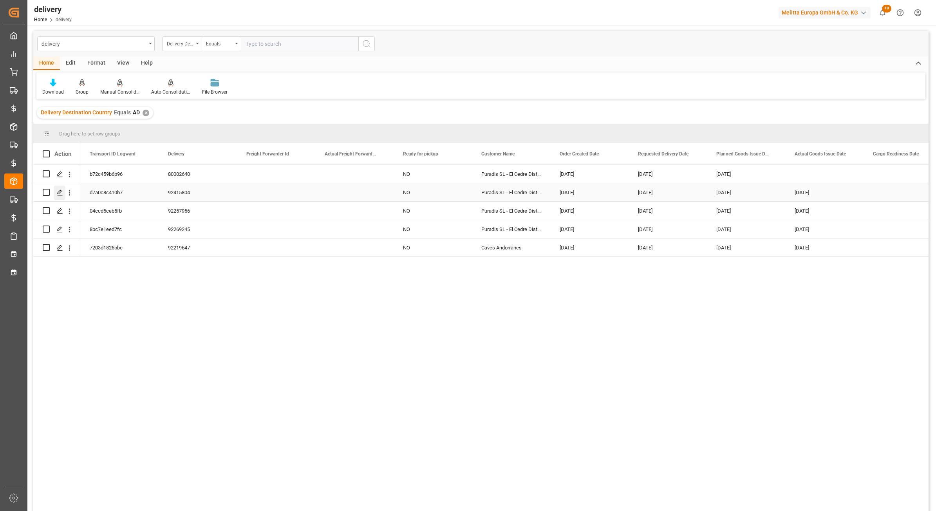
click at [57, 193] on icon "Press SPACE to select this row." at bounding box center [60, 193] width 6 height 6
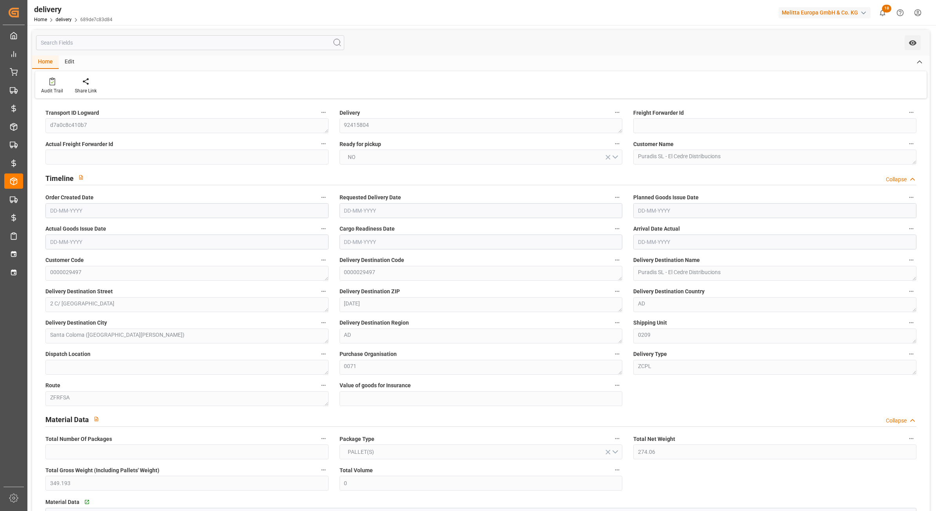
type input "274.06"
type input "349.193"
type input "0"
type input "122"
type input "1"
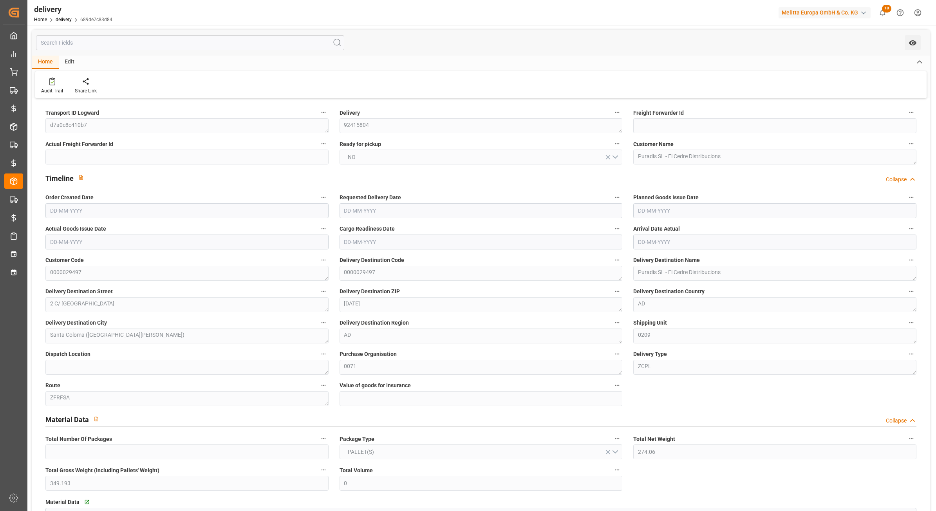
type input "0"
type input "1"
type input "0"
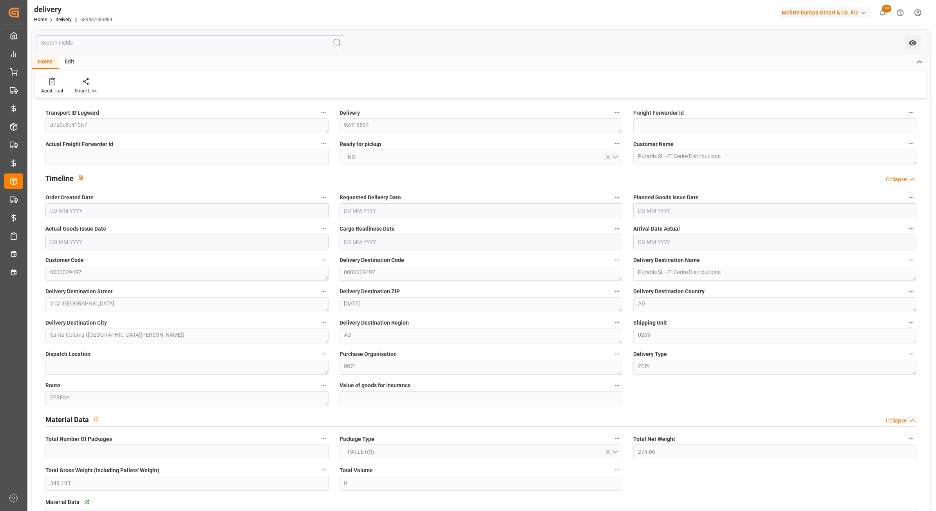
type input "0"
type input "43.92"
type input "1.5"
type input "1.3"
type input "0"
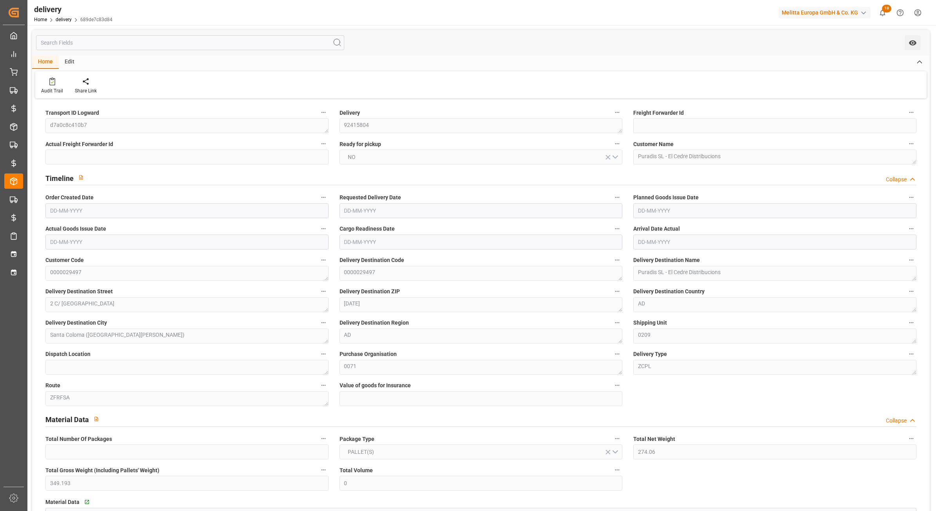
type input "1.5"
type input "449.291"
type input "101"
type input "0"
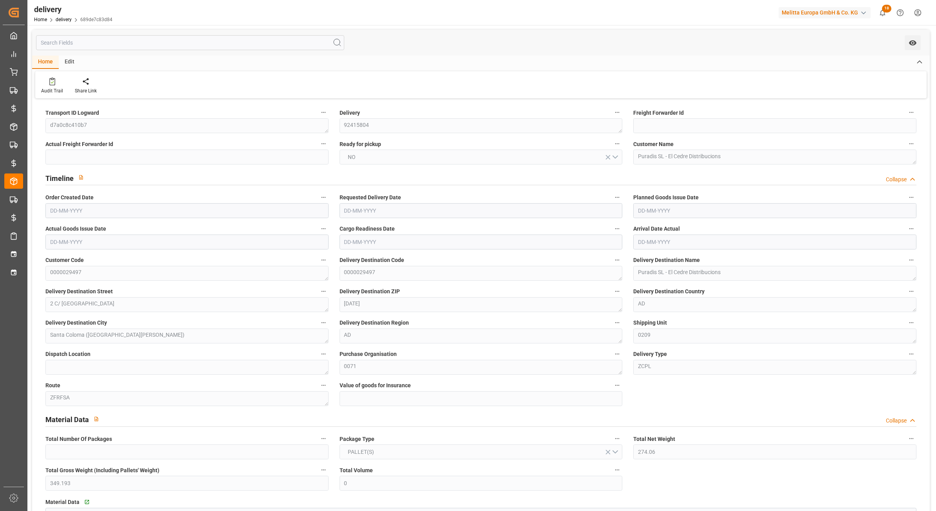
type input "14-08-2024"
type input "23-08-2024"
type input "12-08-2024"
type input "14-08-2024"
type input "12-08-2024 11:02"
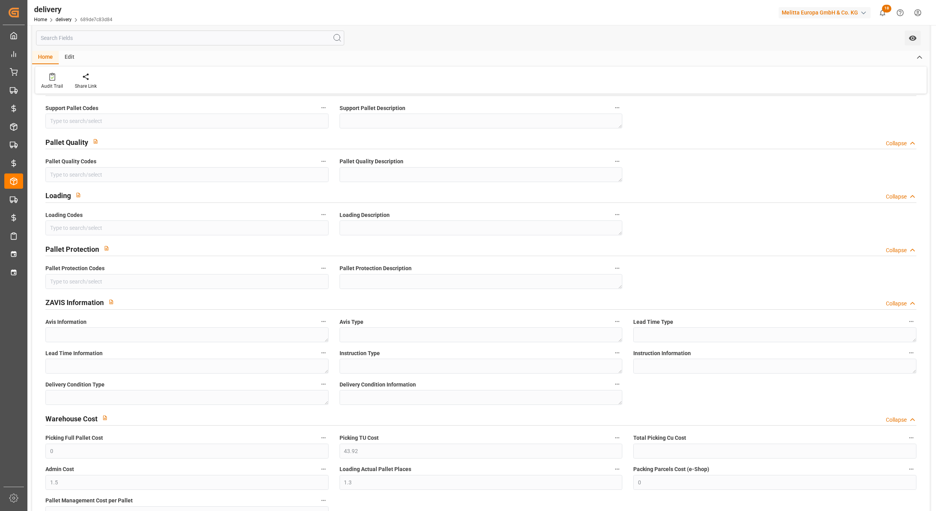
scroll to position [1078, 0]
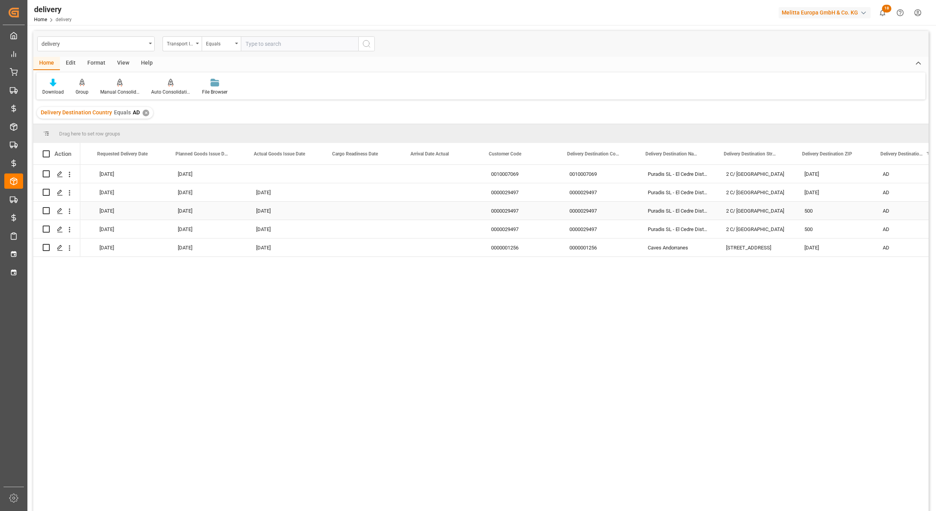
scroll to position [0, 661]
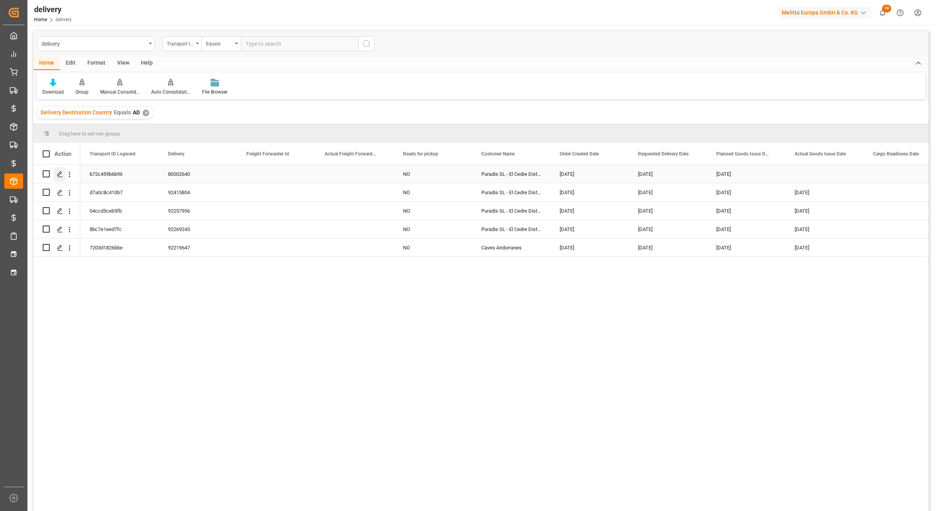
click at [59, 177] on icon "Press SPACE to select this row." at bounding box center [60, 174] width 6 height 6
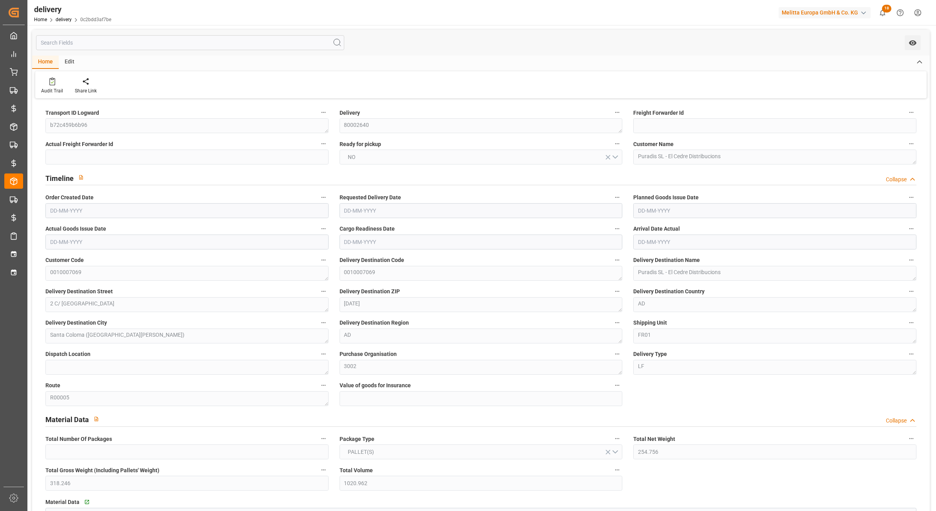
type input "254.756"
type input "318.246"
type input "1020.962"
type input "78"
type input "1"
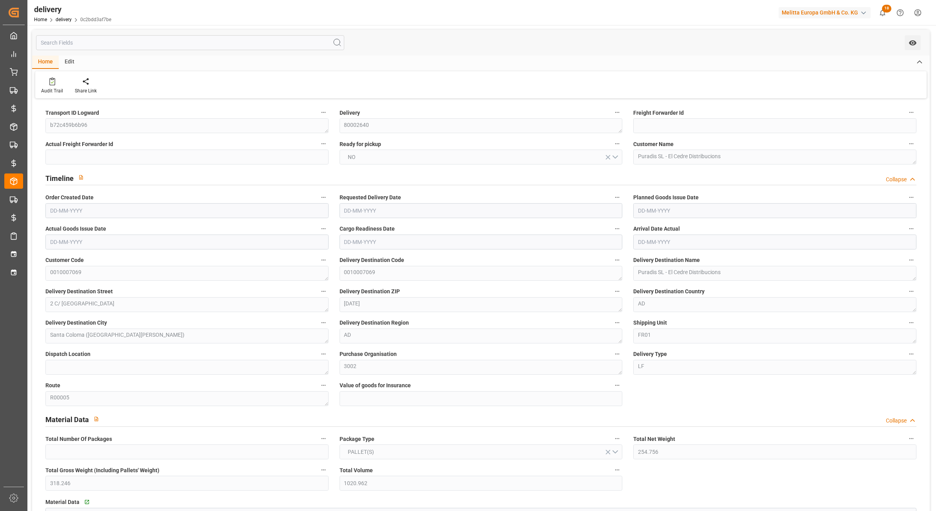
type input "0"
type input "1"
type input "0"
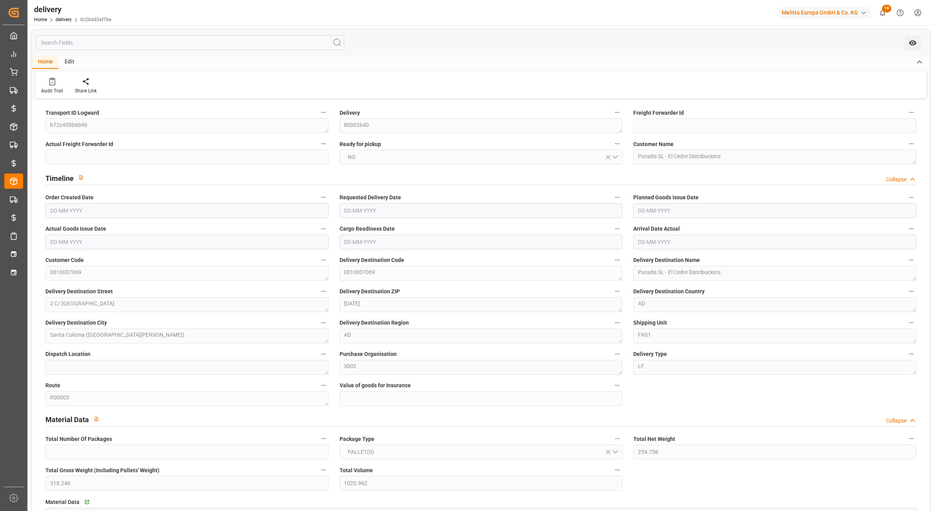
type input "0"
type input "28.08"
type input "1.5"
type input "1.3"
type input "0"
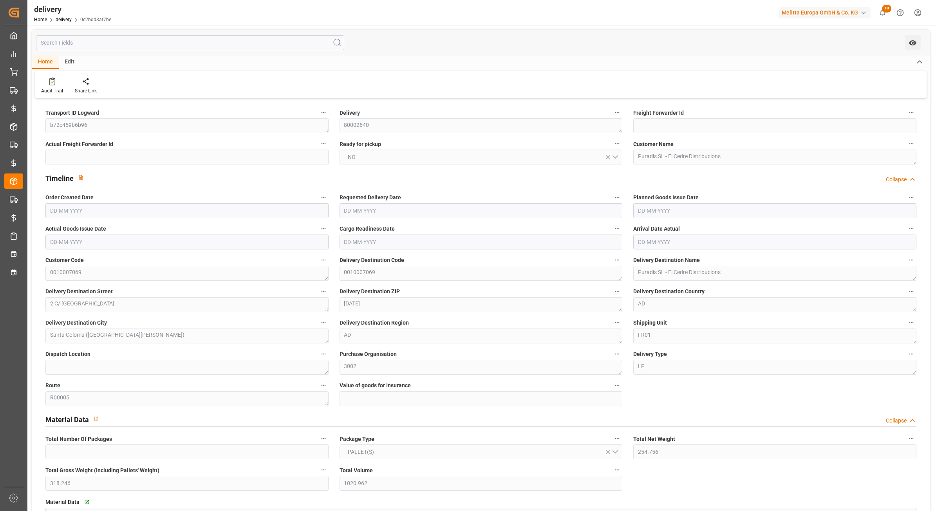
type input "1.5"
type input "294.246"
type input "101"
type input "0"
type input "01-09-2025"
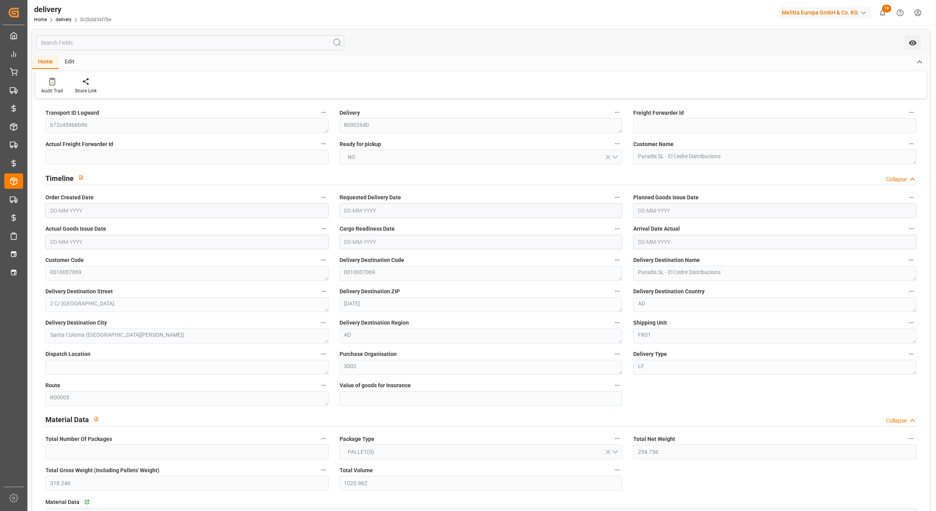
type input "08-09-2025"
type input "01-09-2025"
type input "27-08-2025 01:00"
click at [65, 60] on div "Edit" at bounding box center [70, 62] width 22 height 13
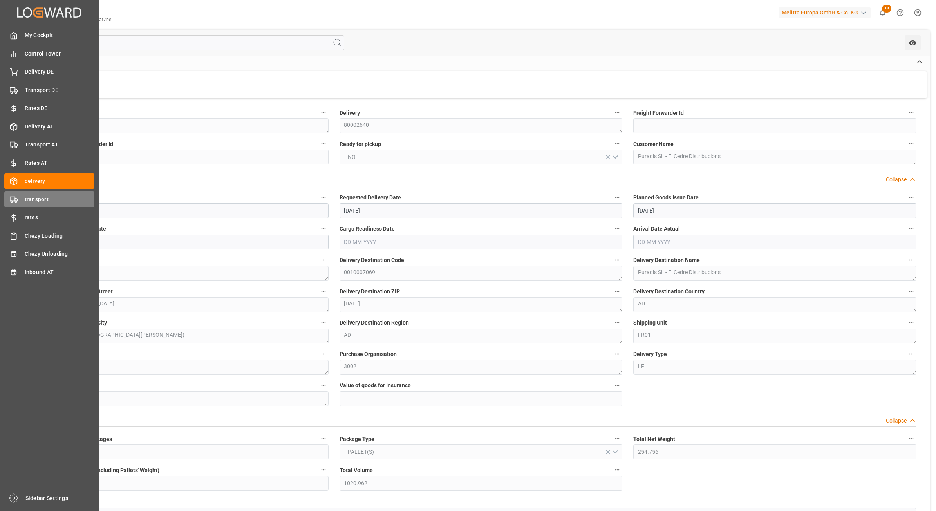
click at [19, 200] on div "transport transport" at bounding box center [49, 199] width 90 height 15
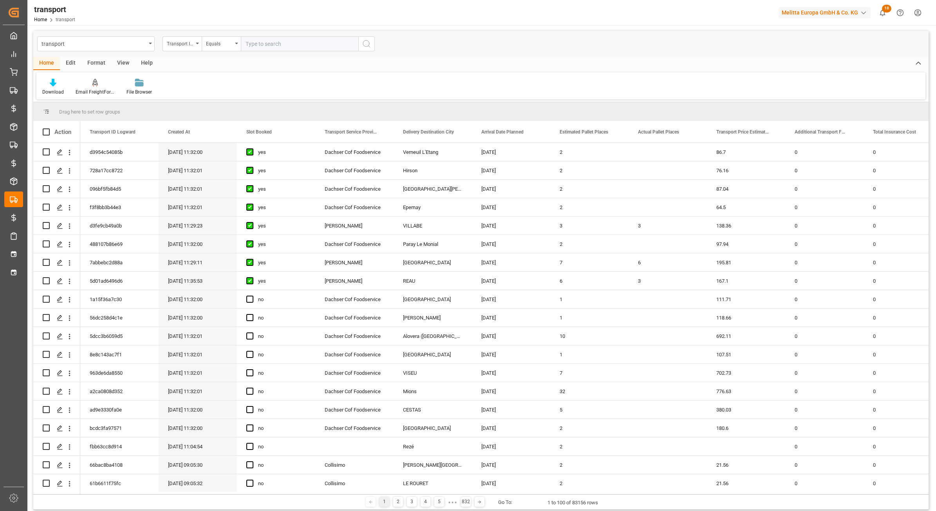
click at [306, 47] on input "text" at bounding box center [300, 43] width 118 height 15
type input "b72c459b6b96"
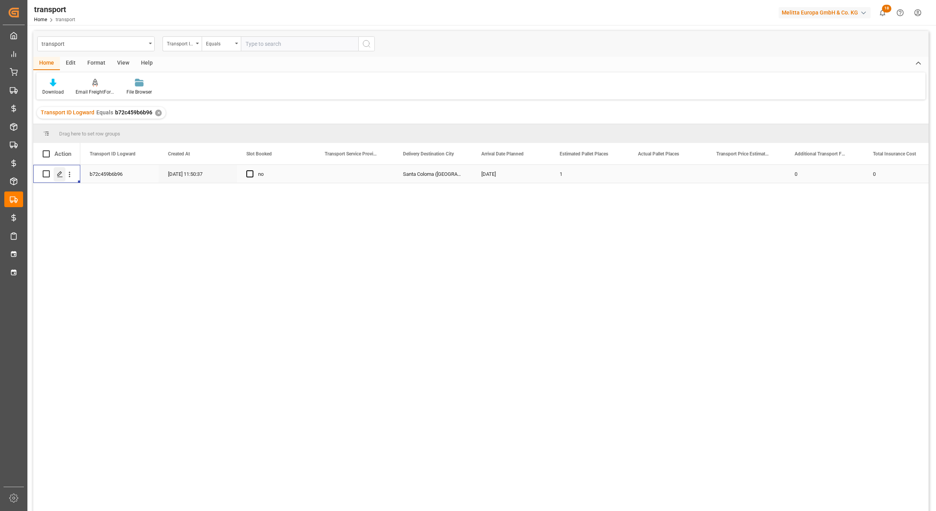
click at [59, 170] on div "Press SPACE to select this row." at bounding box center [60, 174] width 12 height 14
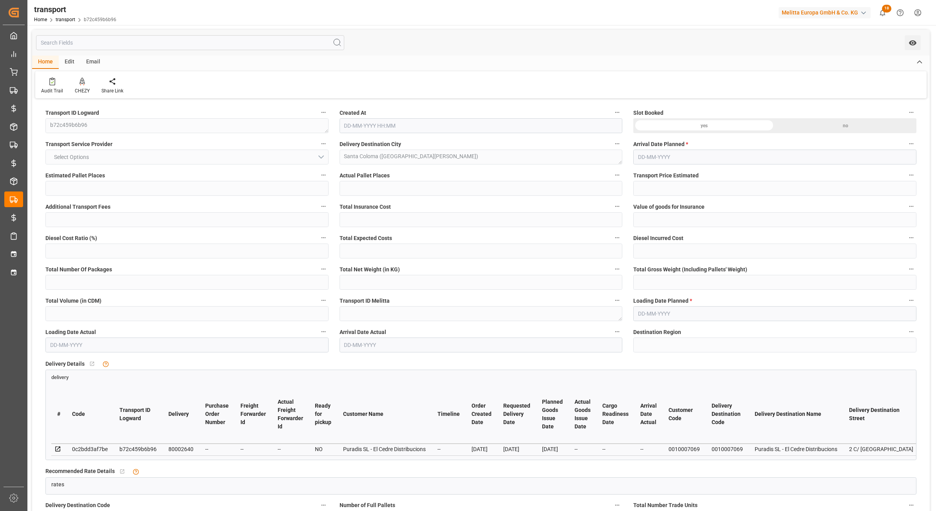
type input "1"
type input "0"
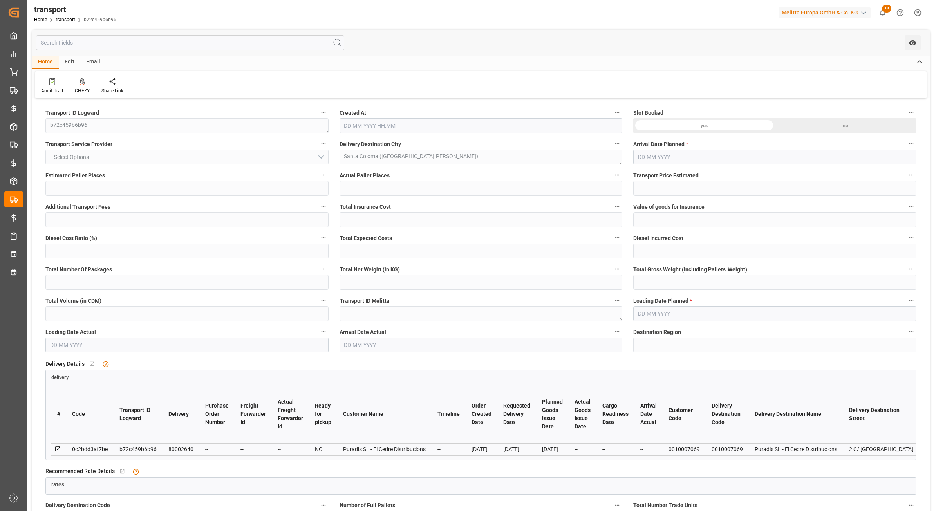
type input "0"
type input "254.756"
type input "318.246"
type input "1020.962"
type input "0"
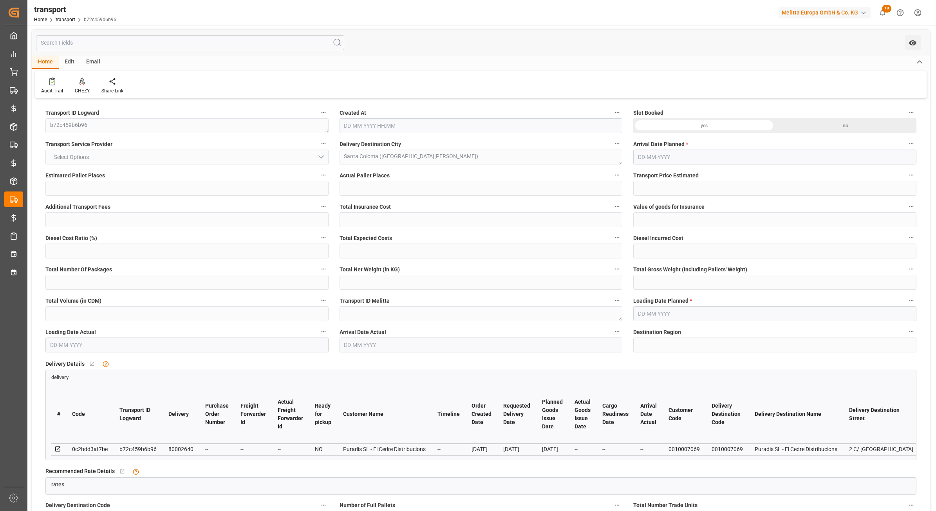
type input "78"
type input "1"
type input "101"
type input "294.246"
type input "0"
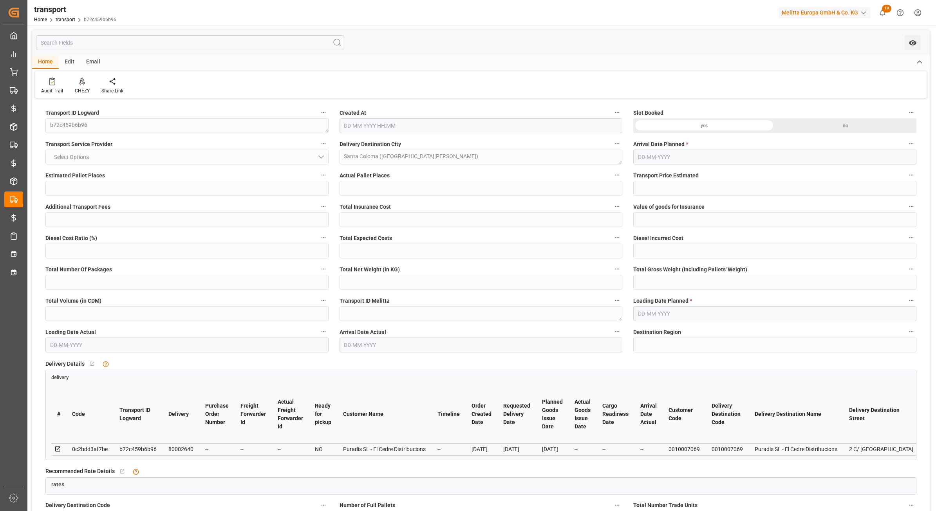
type input "4710.8598"
type input "0"
type input "21"
type input "35"
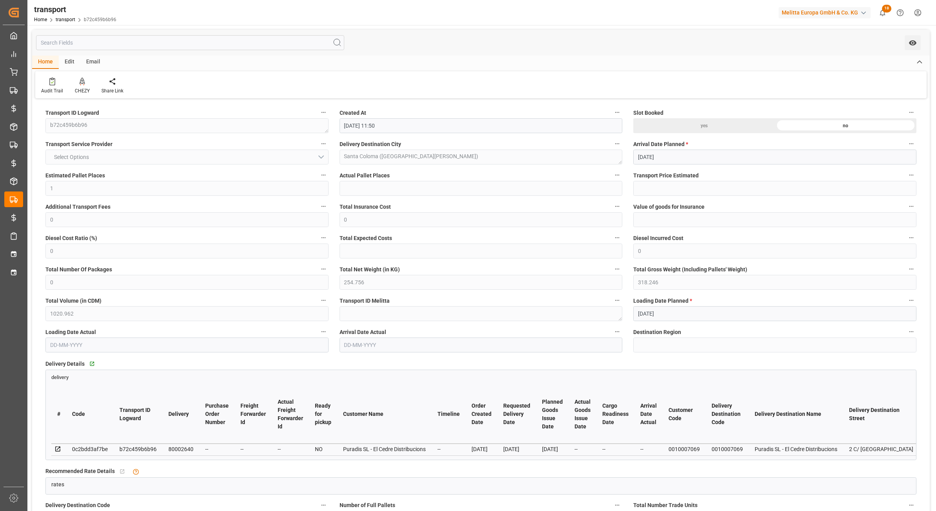
type input "01-09-2025 11:50"
type input "08-09-2025"
type input "01-09-2025"
click at [708, 124] on div "yes no" at bounding box center [775, 125] width 283 height 15
click at [709, 124] on div "yes no" at bounding box center [775, 125] width 283 height 15
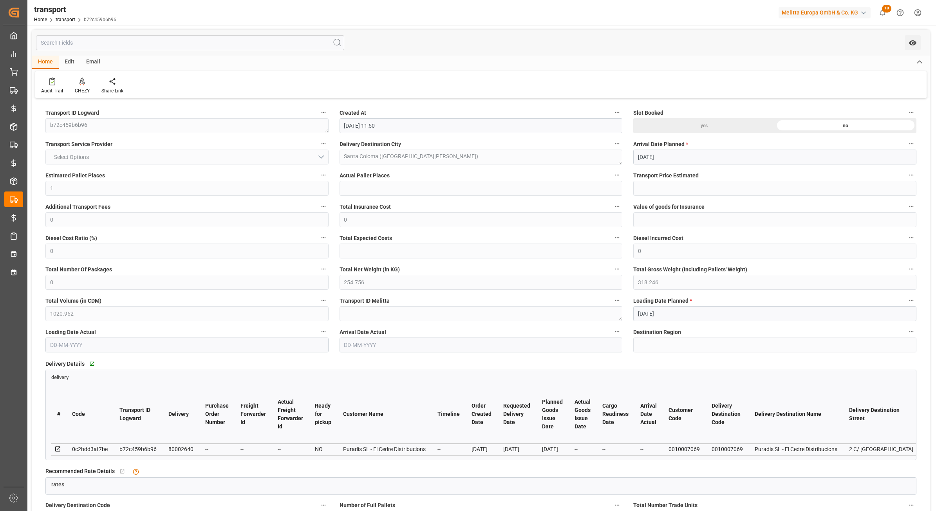
click at [709, 124] on div "yes no" at bounding box center [775, 125] width 283 height 15
click at [181, 451] on div "80002640" at bounding box center [180, 449] width 25 height 9
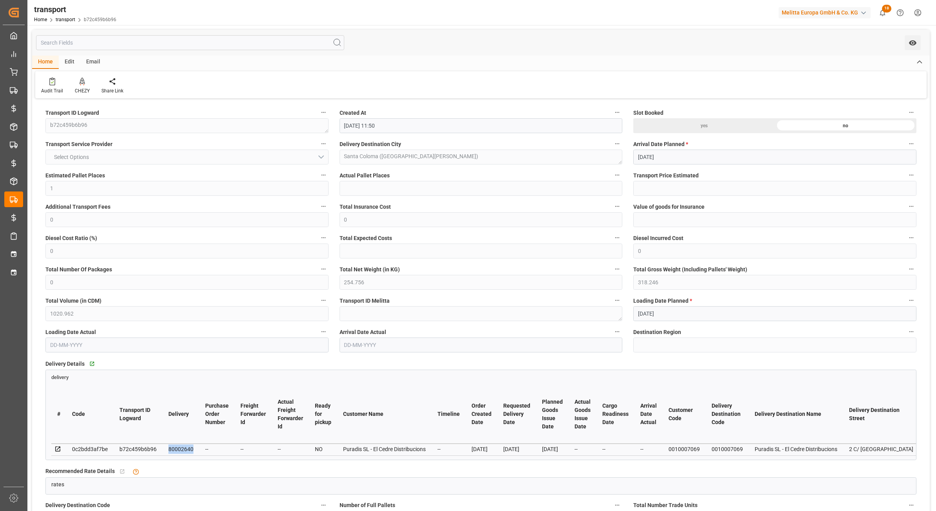
copy div "80002640"
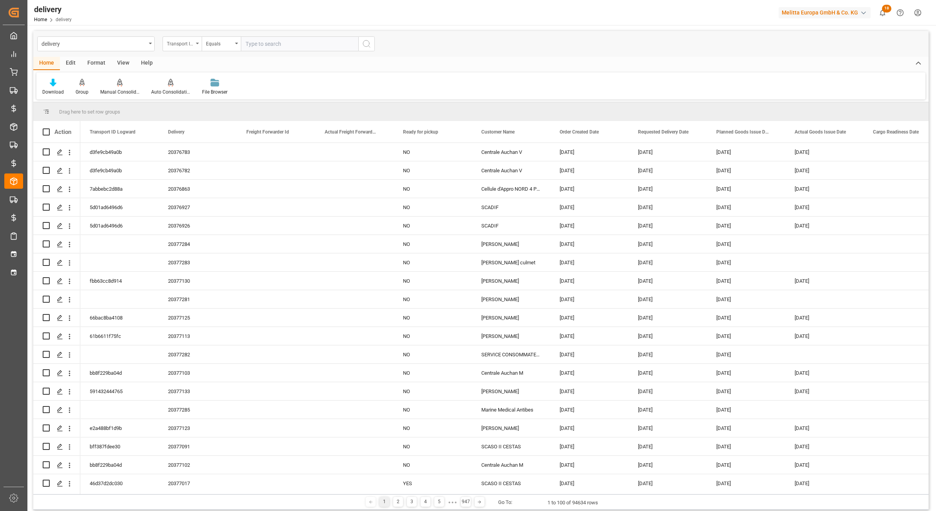
click at [177, 45] on div "Transport ID Logward" at bounding box center [180, 42] width 27 height 9
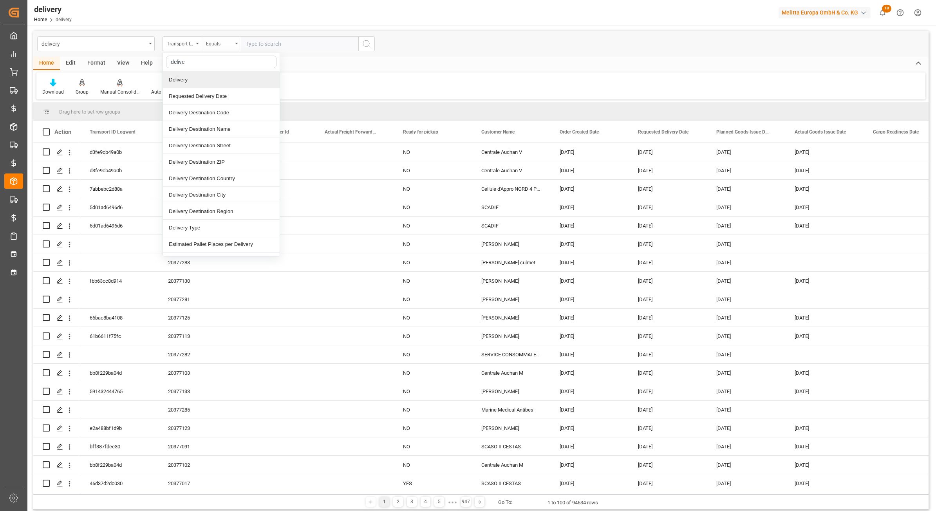
type input "deliver"
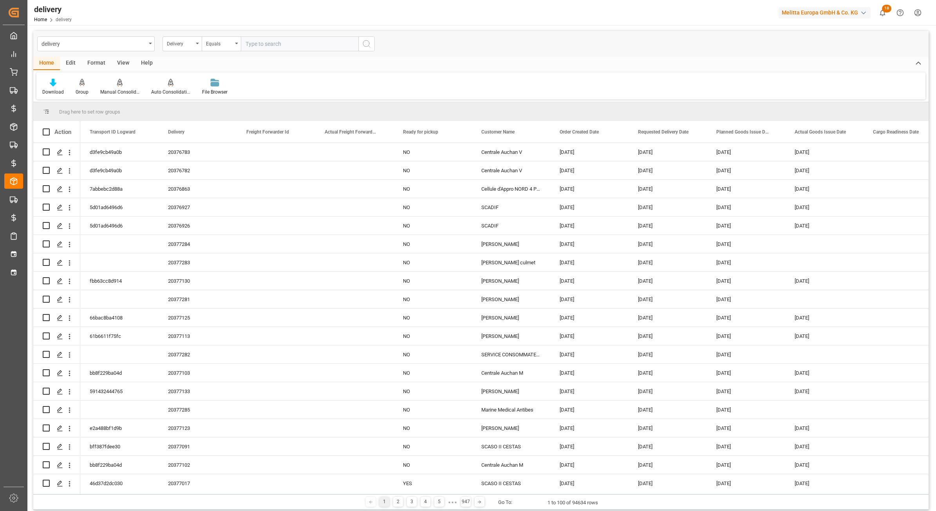
click at [369, 45] on icon "search button" at bounding box center [366, 43] width 9 height 9
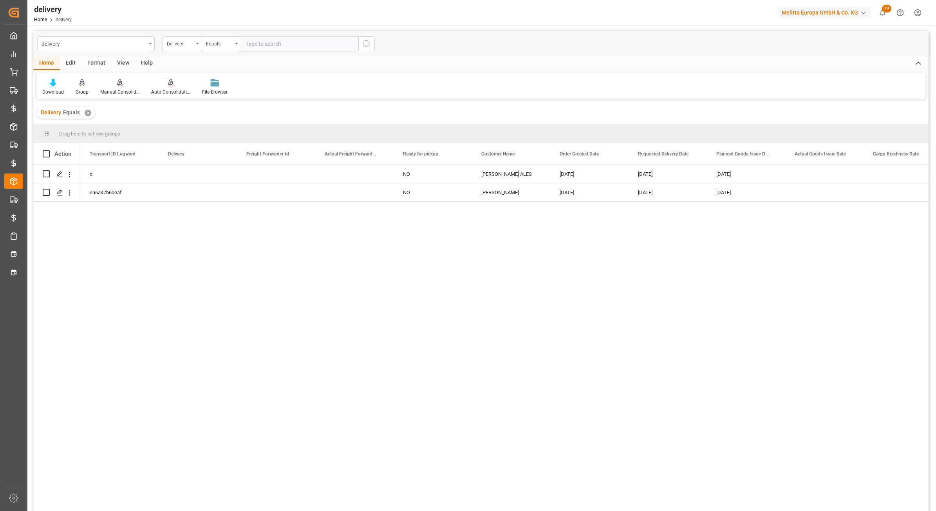
click at [264, 42] on input "text" at bounding box center [300, 43] width 118 height 15
paste input "80002640"
type input "80002640"
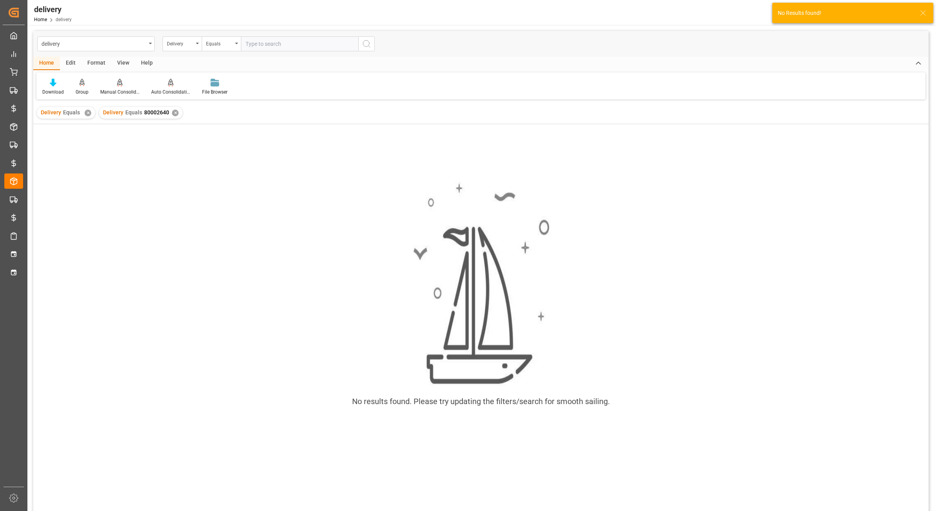
click at [85, 114] on div "✕" at bounding box center [88, 113] width 7 height 7
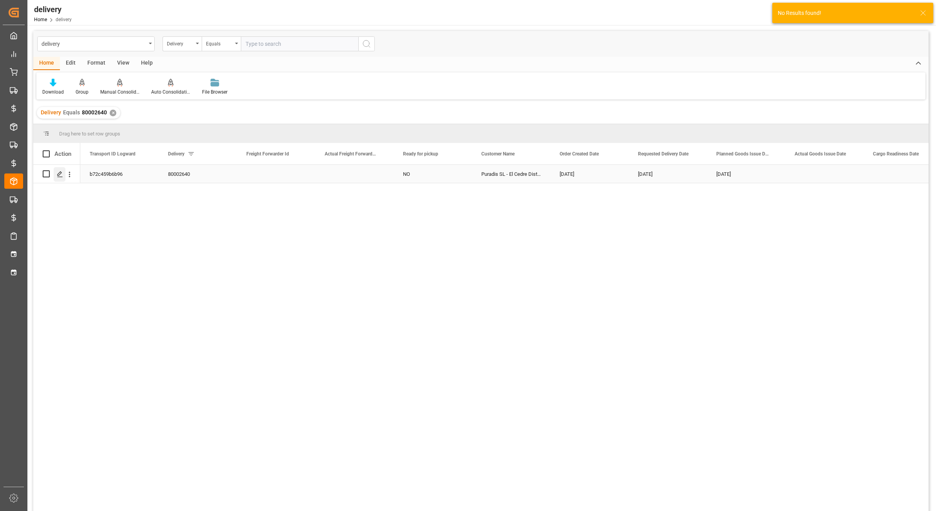
click at [57, 173] on icon "Press SPACE to select this row." at bounding box center [60, 174] width 6 height 6
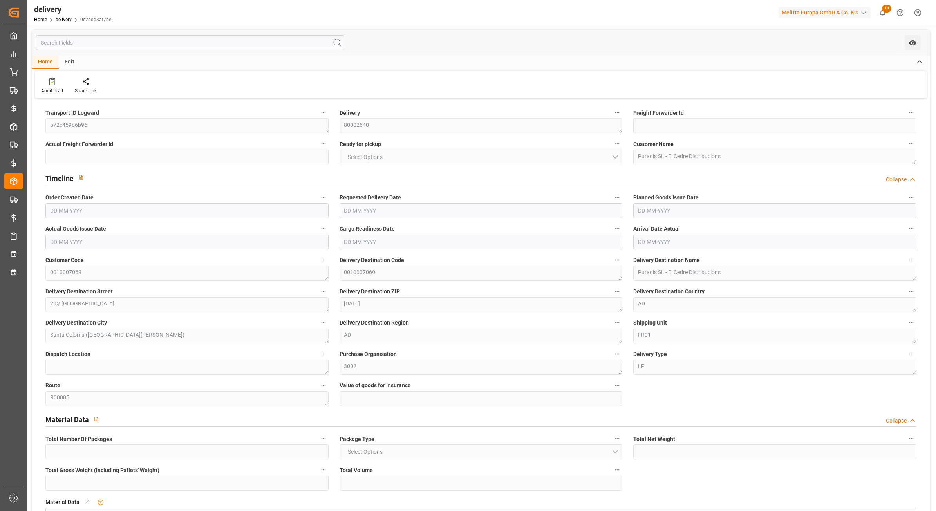
type input "254.756"
type input "318.246"
type input "1020.962"
type input "78"
type input "1"
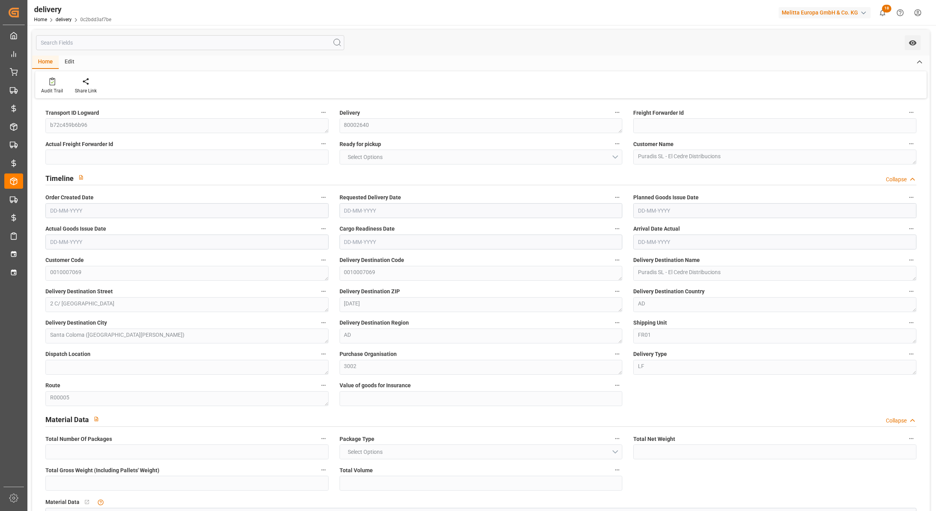
type input "0"
type input "1"
type input "0"
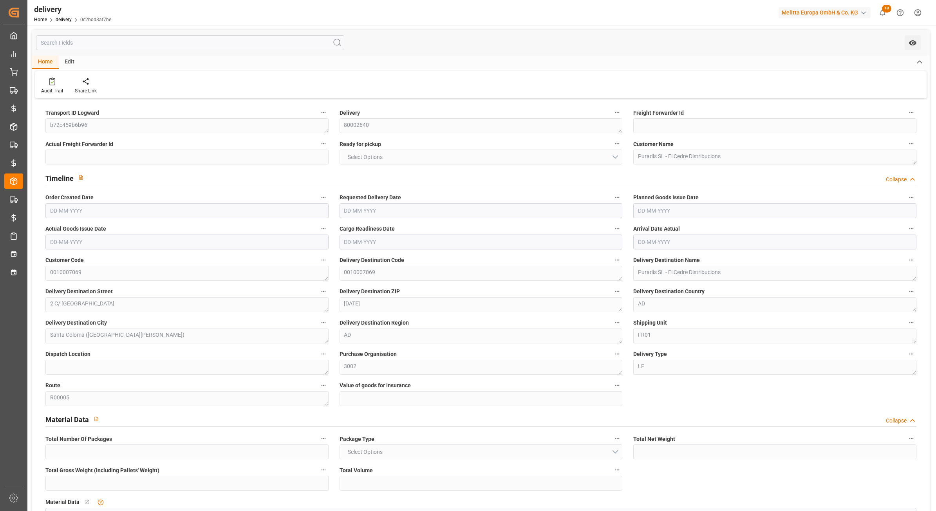
type input "0"
type input "28.08"
type input "1.5"
type input "1.3"
type input "0"
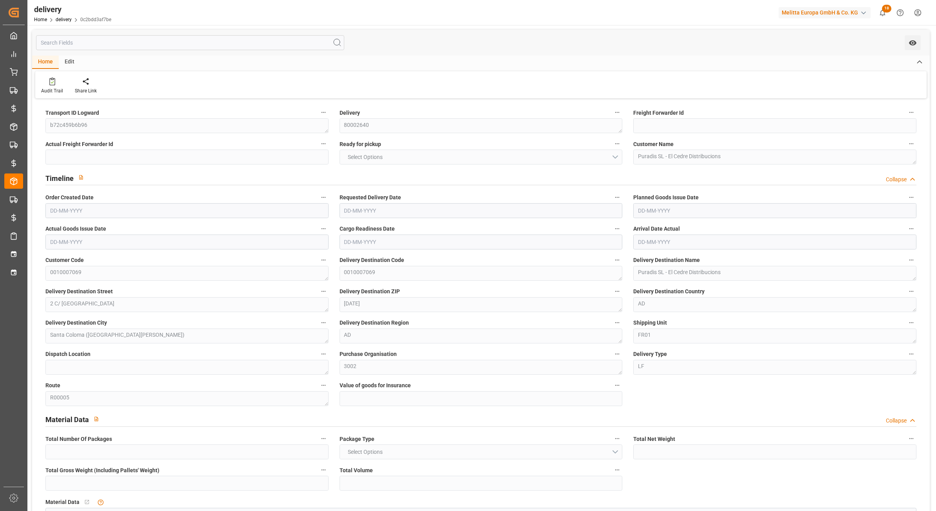
type input "1.5"
type input "294.246"
type input "101"
type input "0"
type input "01-09-2025"
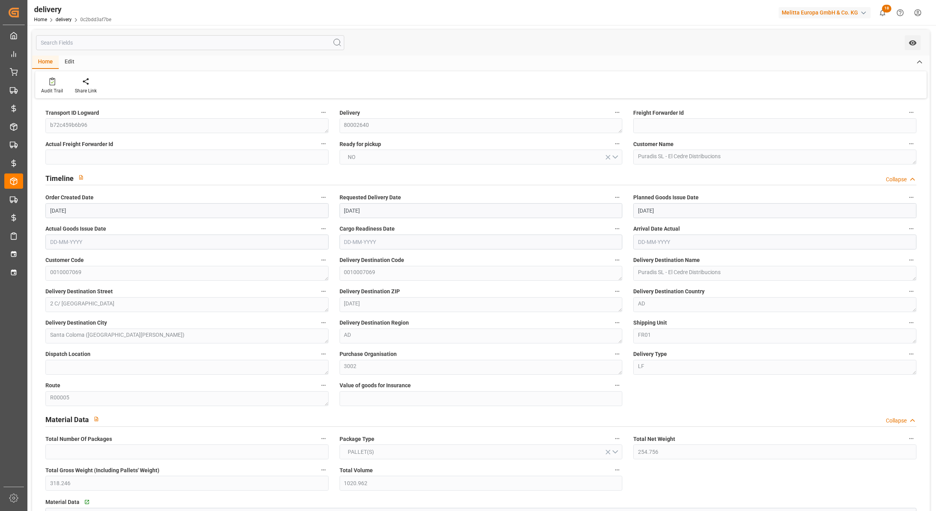
type input "08-09-2025"
type input "01-09-2025"
type input "27-08-2025 01:00"
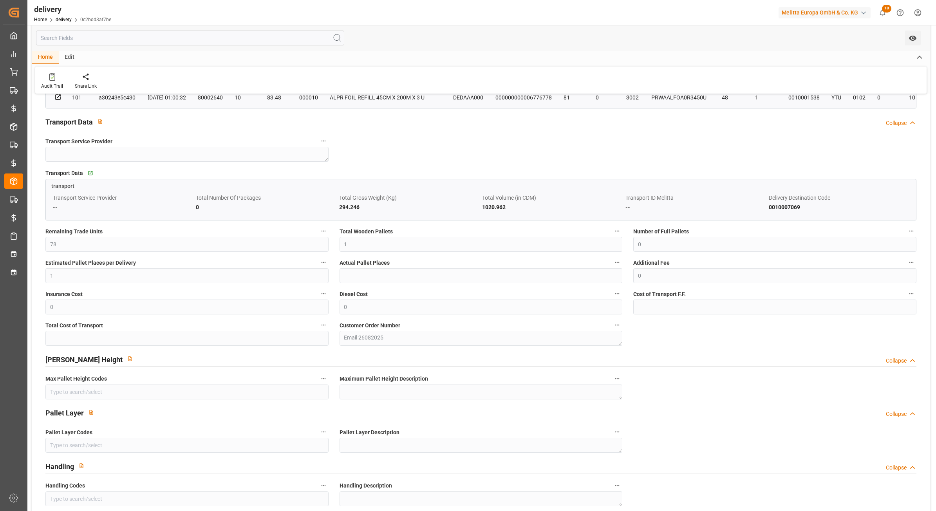
scroll to position [490, 0]
click at [229, 348] on div "Total Cost of Transport" at bounding box center [187, 332] width 294 height 31
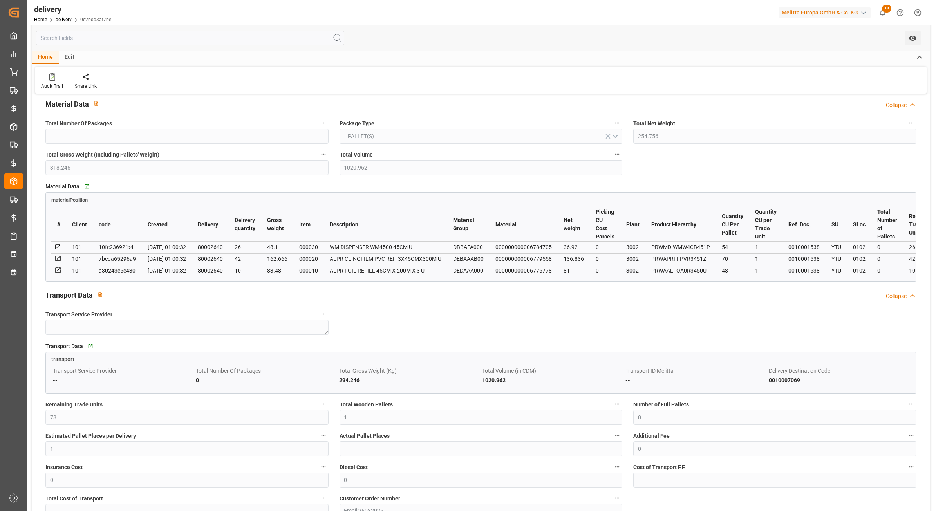
scroll to position [98, 0]
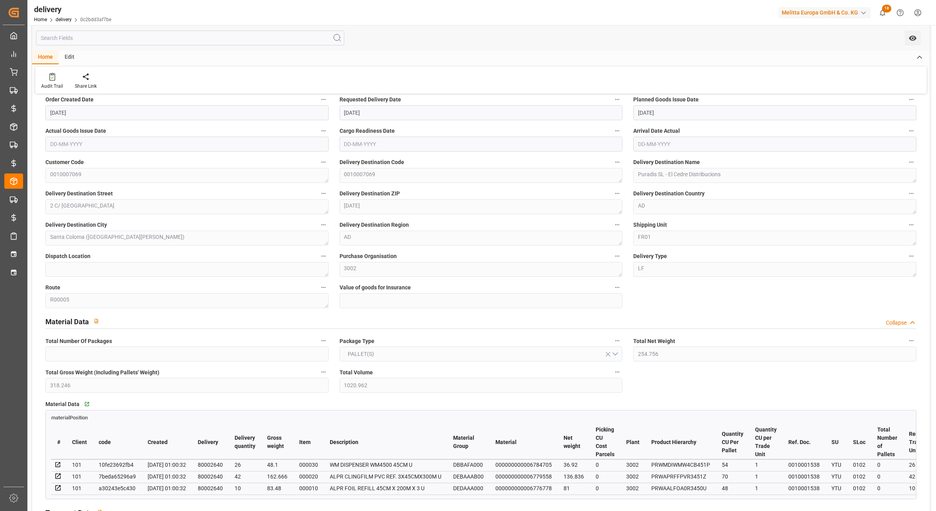
click at [921, 59] on icon at bounding box center [920, 57] width 9 height 9
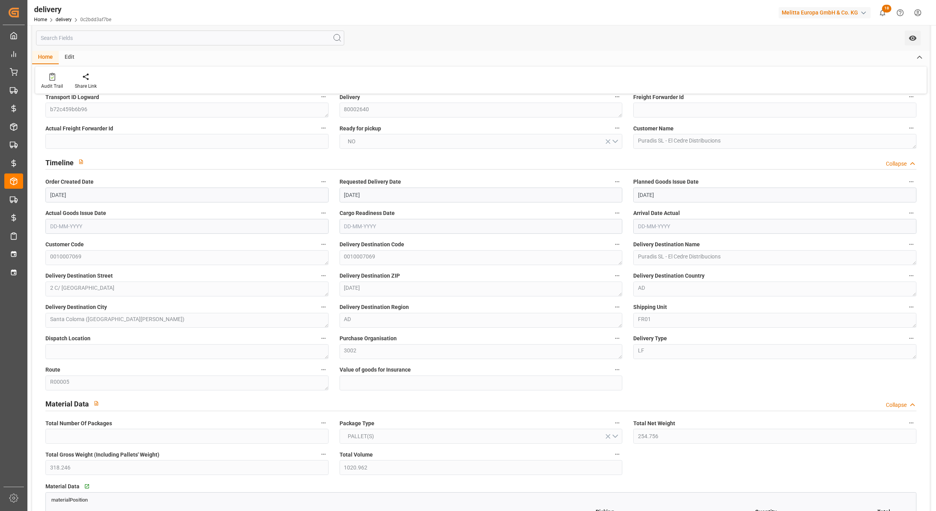
scroll to position [0, 0]
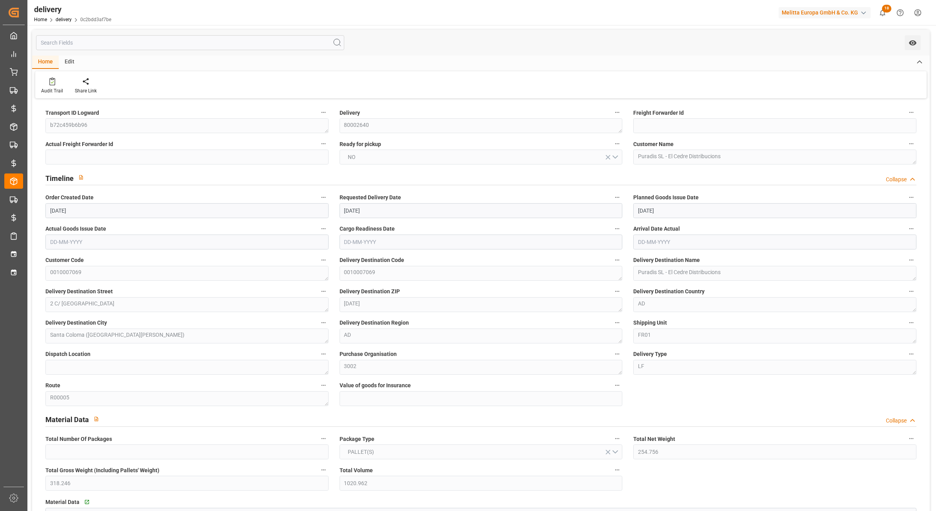
click at [73, 65] on div "Edit" at bounding box center [70, 62] width 22 height 13
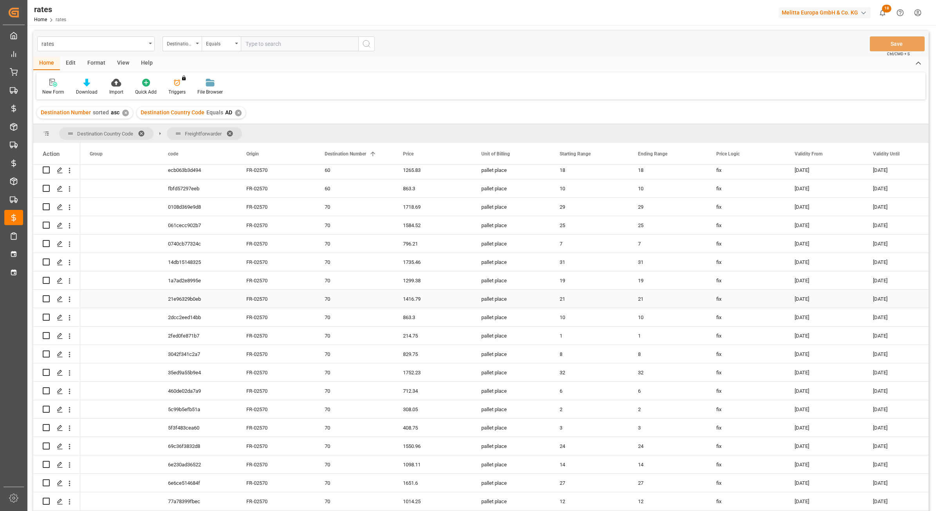
scroll to position [3736, 0]
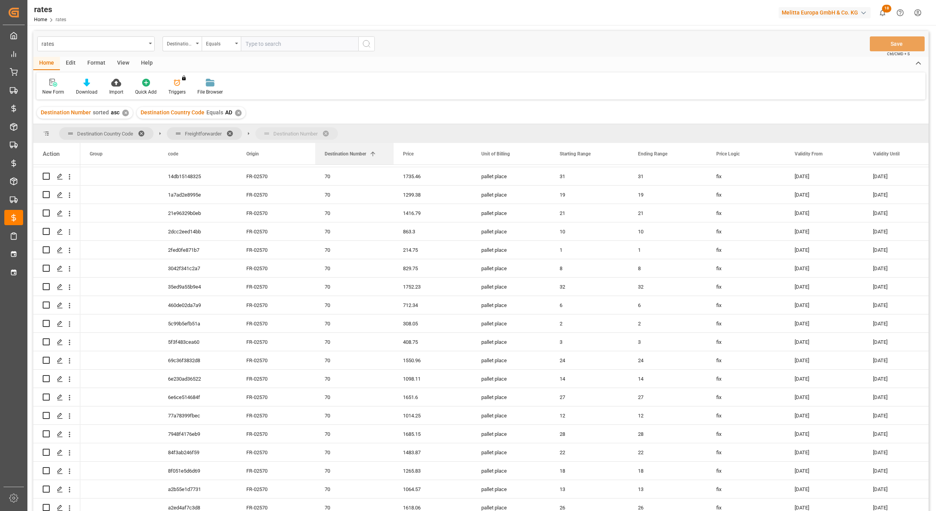
drag, startPoint x: 359, startPoint y: 159, endPoint x: 335, endPoint y: 132, distance: 36.4
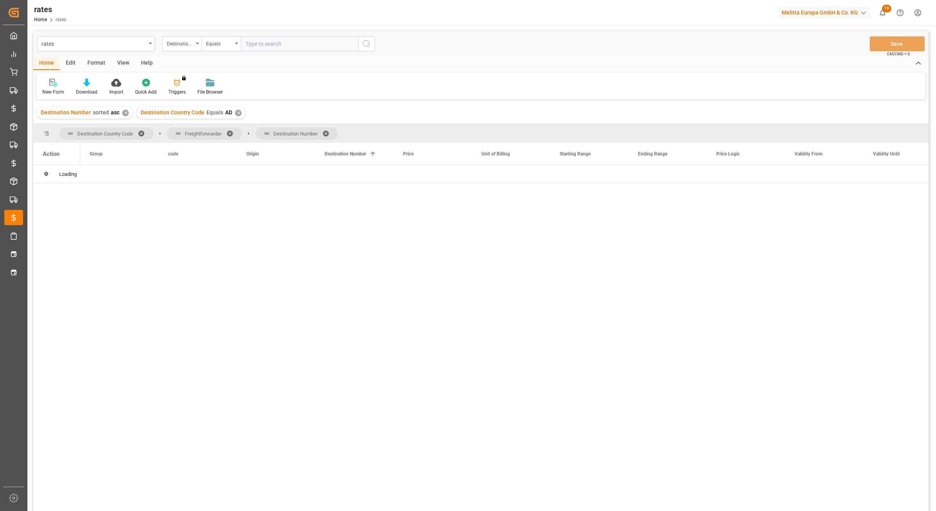
scroll to position [0, 0]
drag, startPoint x: 286, startPoint y: 134, endPoint x: 145, endPoint y: 137, distance: 141.1
click at [145, 137] on div "Destination Country Code Freightforwarder Destination Number" at bounding box center [198, 133] width 279 height 13
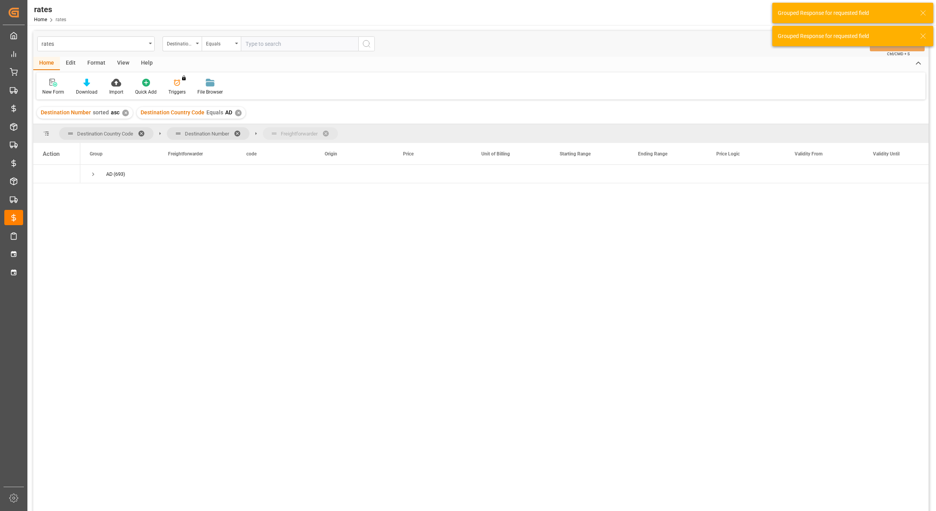
drag, startPoint x: 177, startPoint y: 129, endPoint x: 326, endPoint y: 138, distance: 149.2
click at [101, 173] on span "AD (693)" at bounding box center [120, 173] width 60 height 17
click at [92, 175] on span "Press SPACE to select this row." at bounding box center [93, 174] width 7 height 7
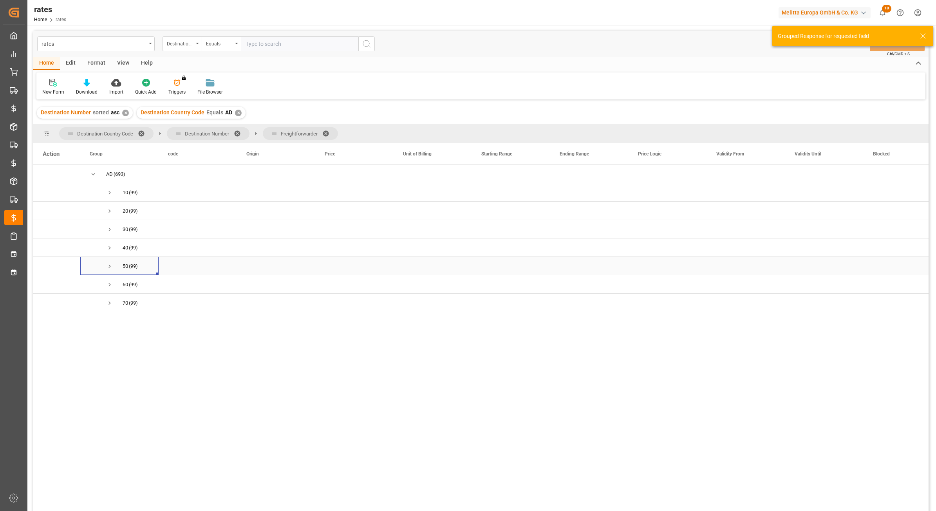
click at [108, 270] on span "Press SPACE to select this row." at bounding box center [109, 266] width 7 height 7
drag, startPoint x: 291, startPoint y: 132, endPoint x: 196, endPoint y: 132, distance: 94.4
click at [196, 132] on div "Destination Country Code Destination Number Freightforwarder" at bounding box center [198, 133] width 279 height 13
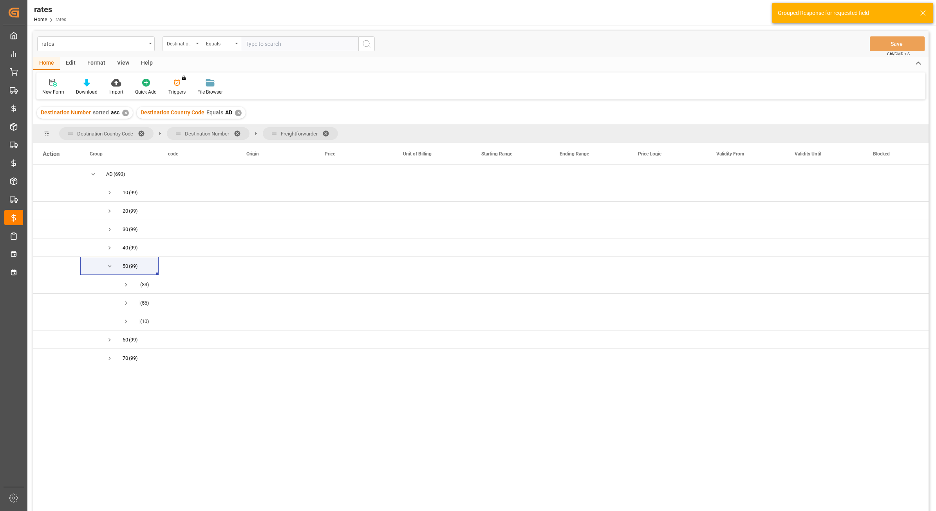
click at [170, 132] on span "Destination Number" at bounding box center [208, 133] width 83 height 13
drag, startPoint x: 181, startPoint y: 134, endPoint x: 326, endPoint y: 138, distance: 145.4
click at [93, 177] on span "Press SPACE to select this row." at bounding box center [93, 174] width 7 height 7
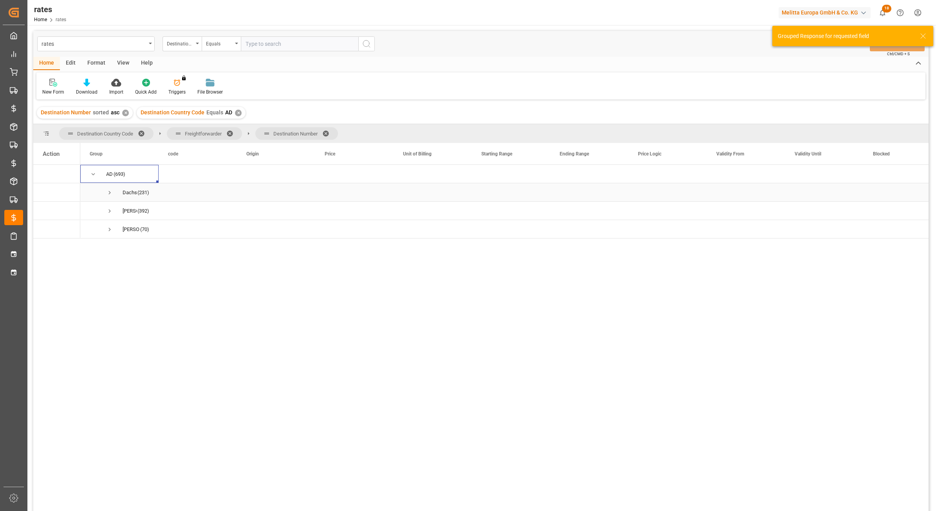
click at [108, 199] on span "Press SPACE to select this row." at bounding box center [109, 193] width 7 height 18
click at [128, 299] on span "Press SPACE to select this row." at bounding box center [126, 303] width 7 height 18
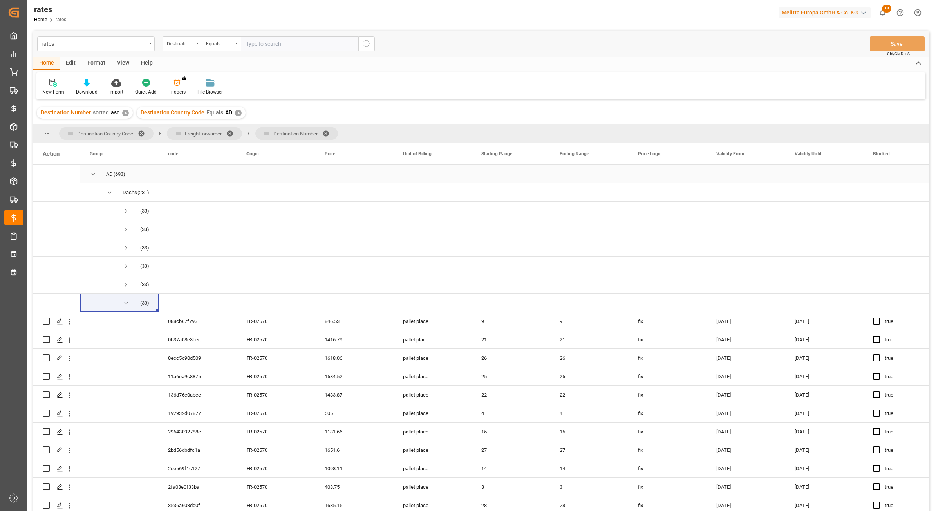
drag, startPoint x: 287, startPoint y: 130, endPoint x: 304, endPoint y: 167, distance: 41.0
click at [304, 167] on div "Destination Country Code Freightforwarder Destination Number Drag here to set c…" at bounding box center [481, 320] width 896 height 392
click at [328, 134] on span at bounding box center [328, 133] width 13 height 7
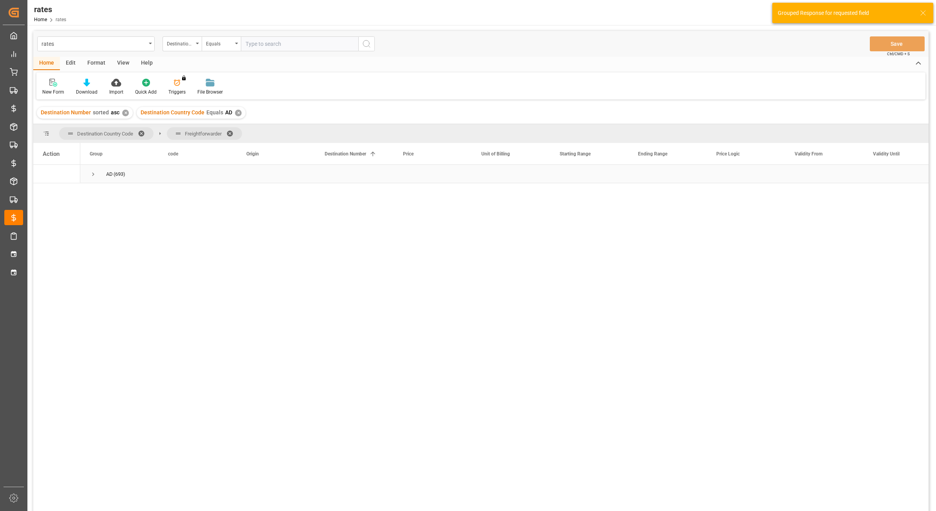
click at [94, 175] on span "Press SPACE to select this row." at bounding box center [93, 174] width 7 height 7
click at [108, 193] on span "Press SPACE to select this row." at bounding box center [109, 192] width 7 height 7
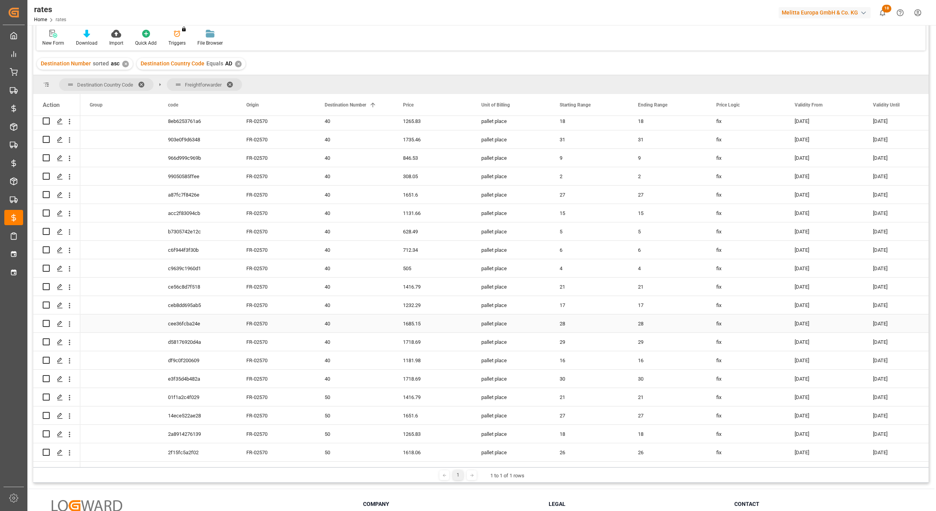
scroll to position [2253, 0]
click at [343, 353] on div "50" at bounding box center [354, 358] width 78 height 18
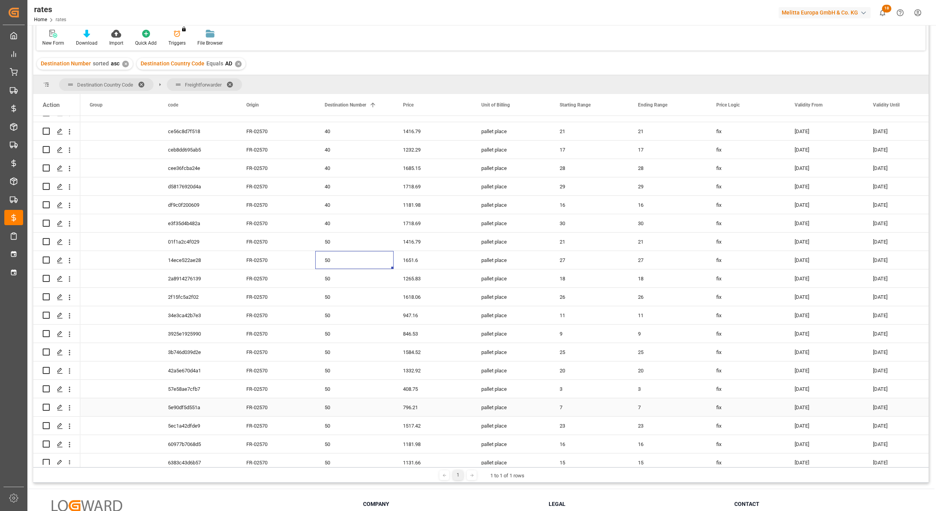
scroll to position [2400, 0]
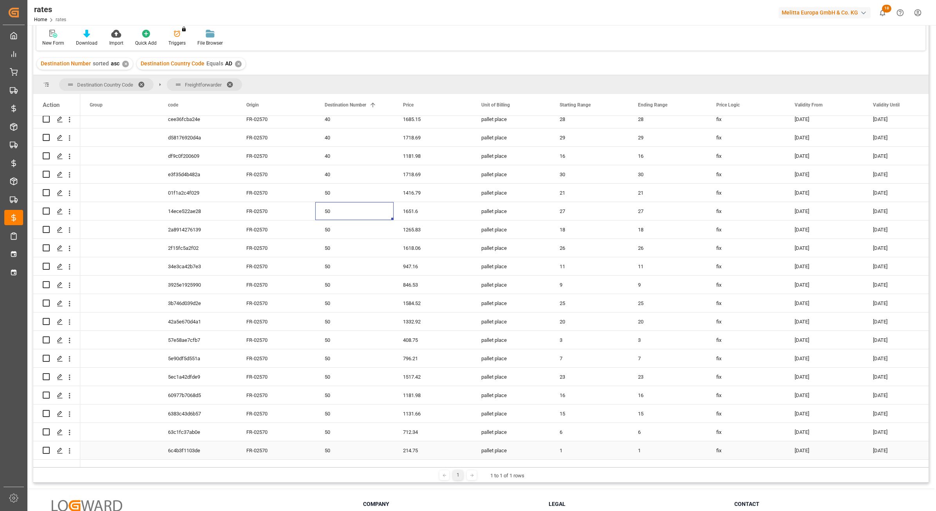
click at [563, 452] on div "1" at bounding box center [590, 451] width 78 height 18
click at [415, 451] on div "214.75" at bounding box center [433, 451] width 78 height 18
